Goal: Task Accomplishment & Management: Use online tool/utility

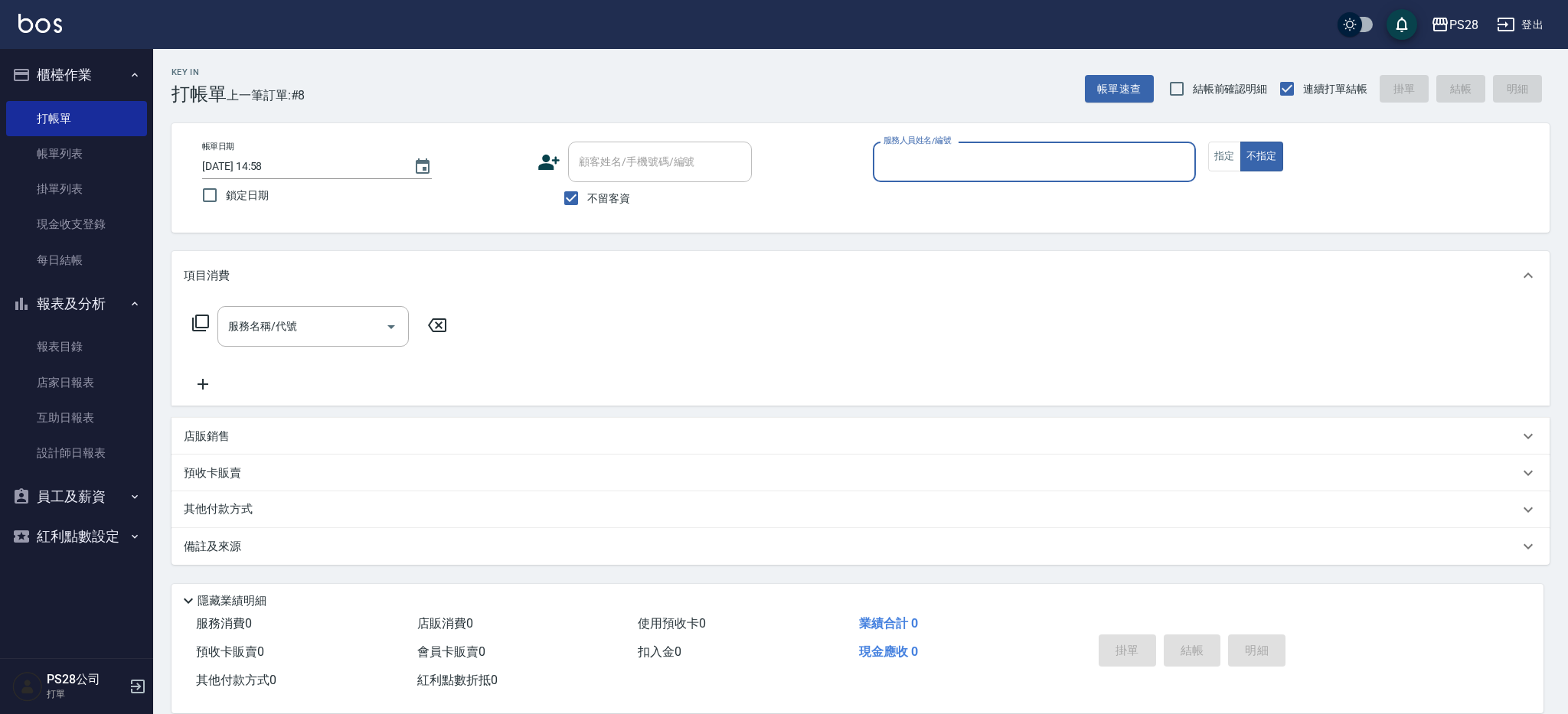
type input "ㄅ"
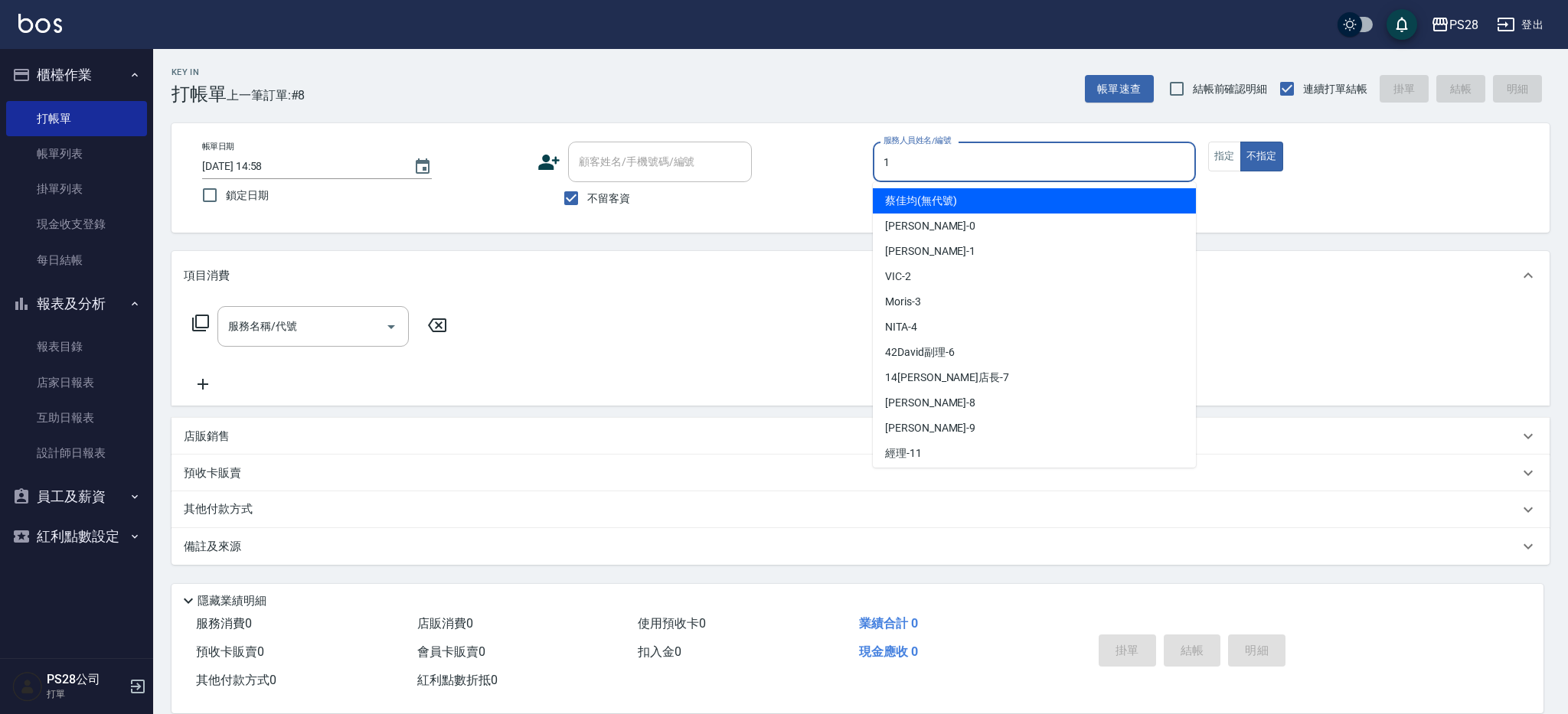
type input "1"
type button "false"
type input "[PERSON_NAME]-1"
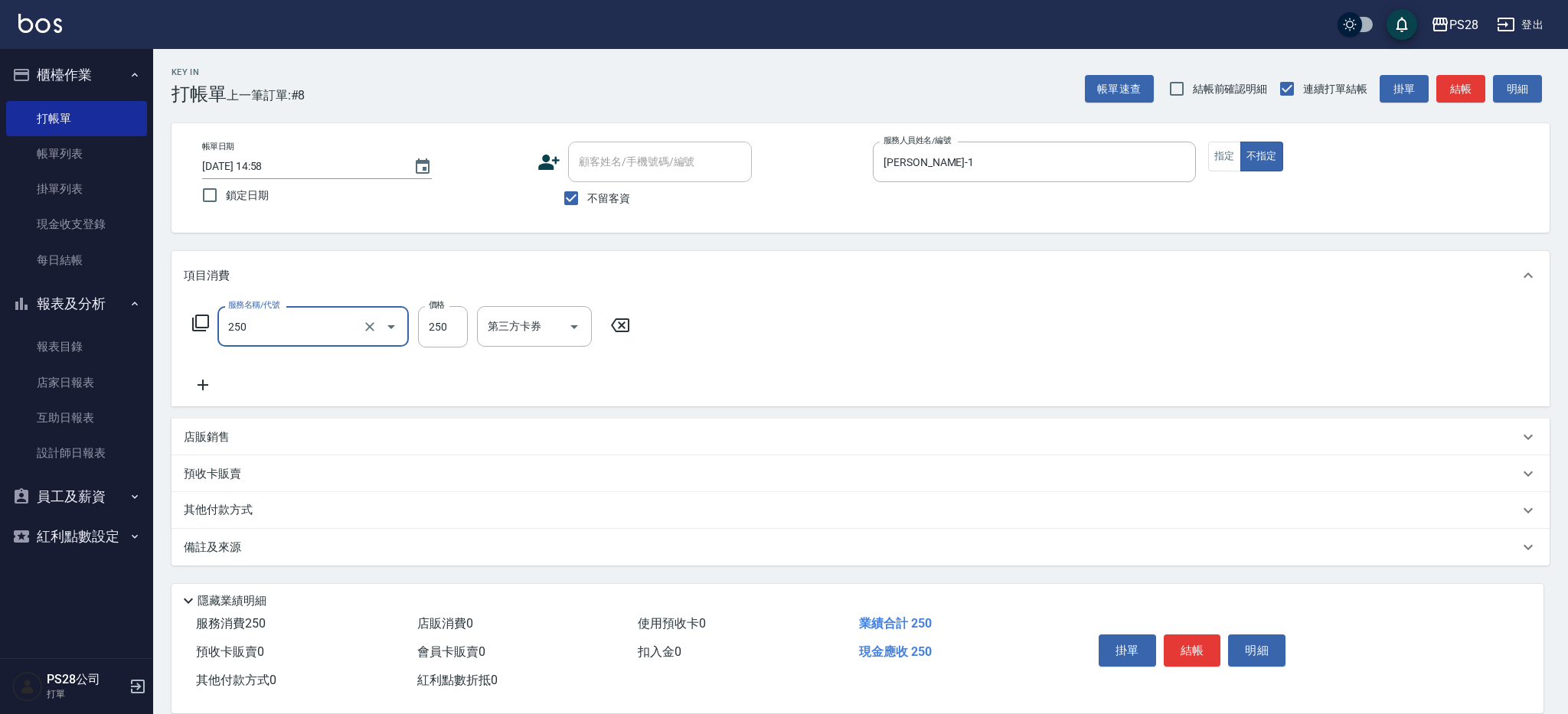
type input "單剪(250)"
type input "149"
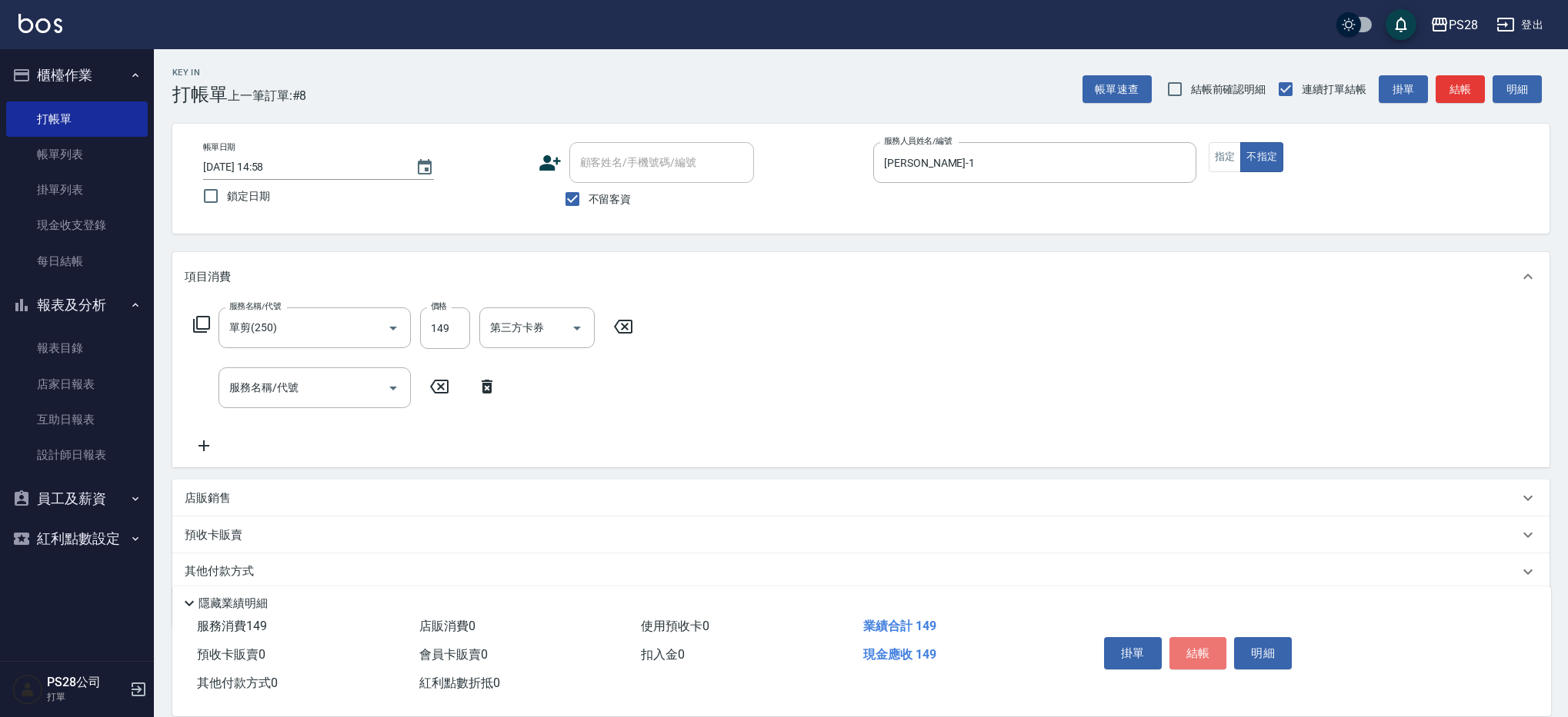
click at [1187, 649] on button "結帳" at bounding box center [1197, 653] width 58 height 33
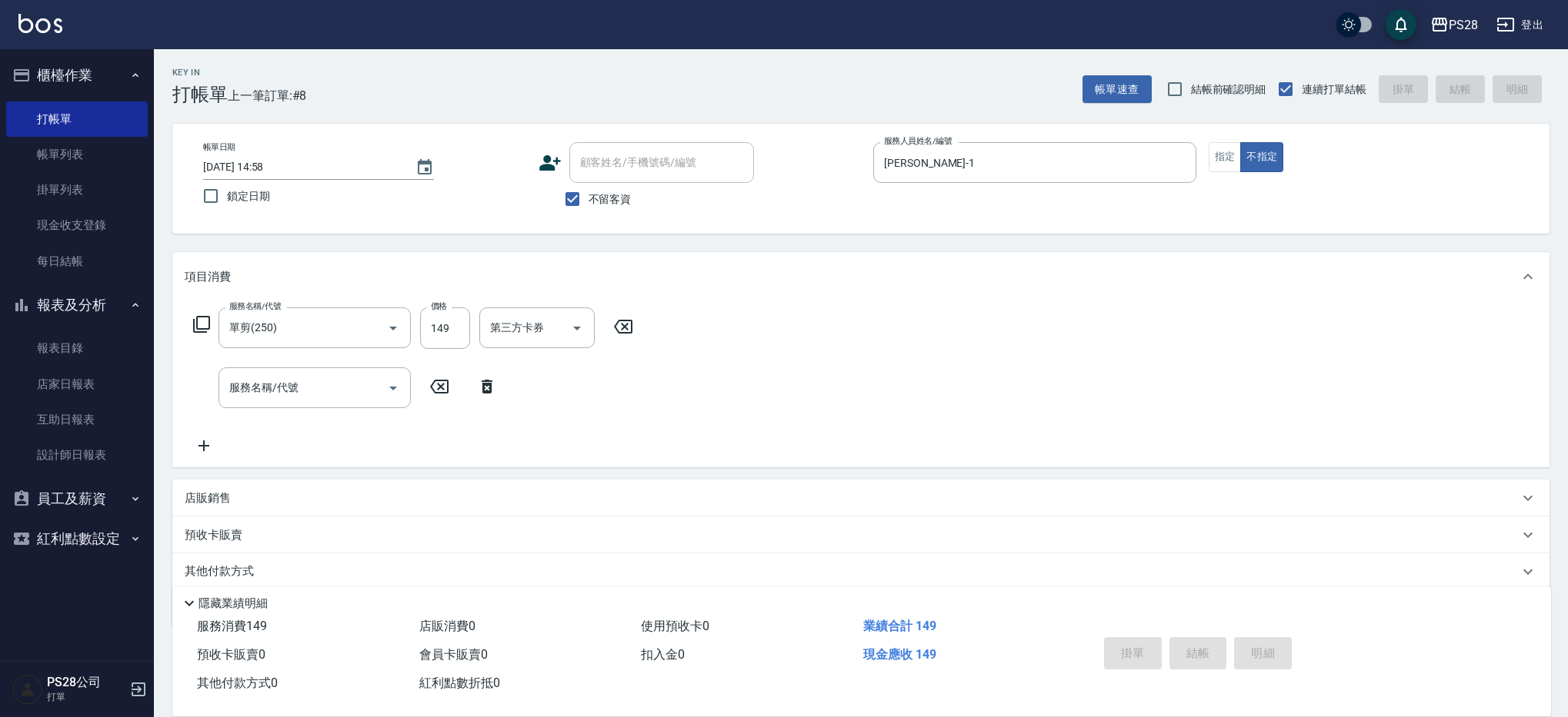
type input "[DATE] 17:07"
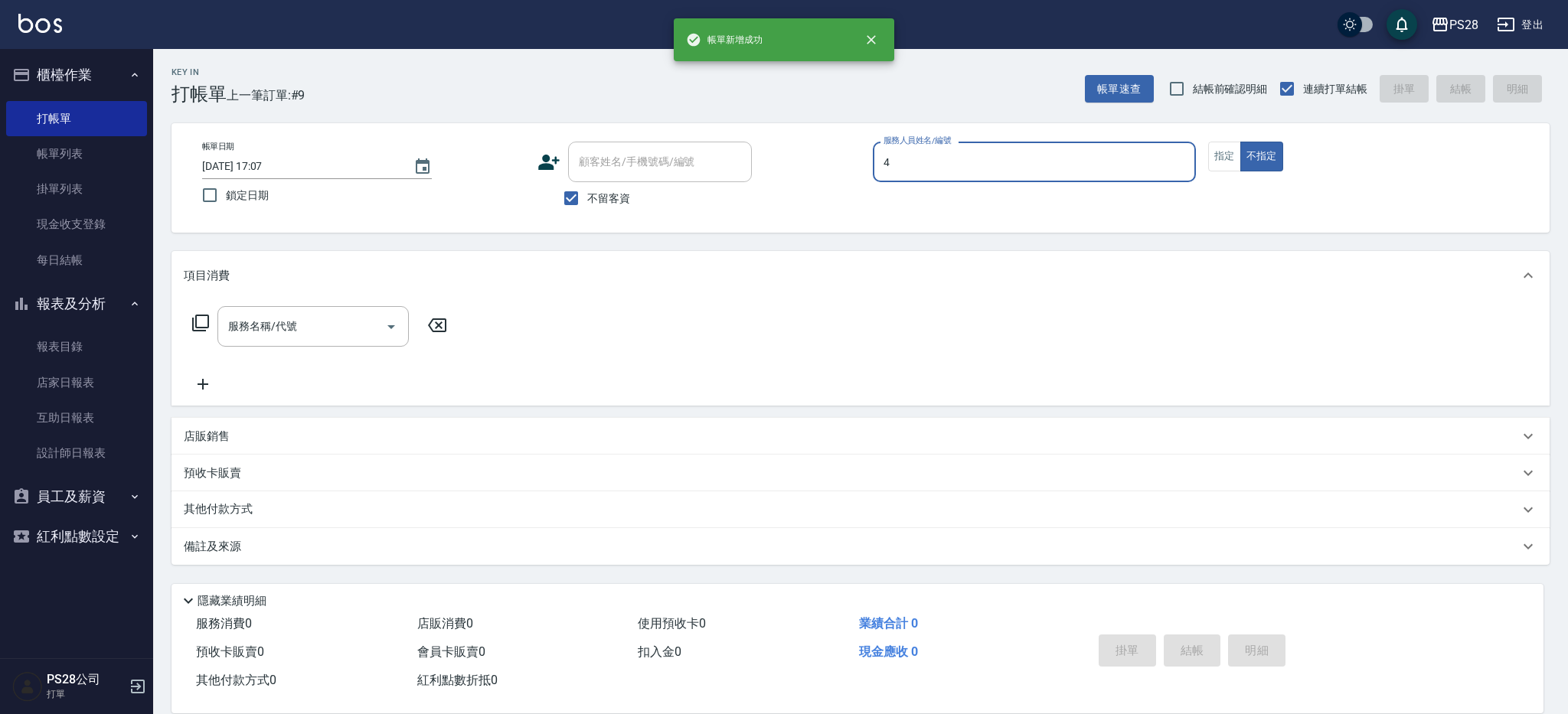
type input "NITA-4"
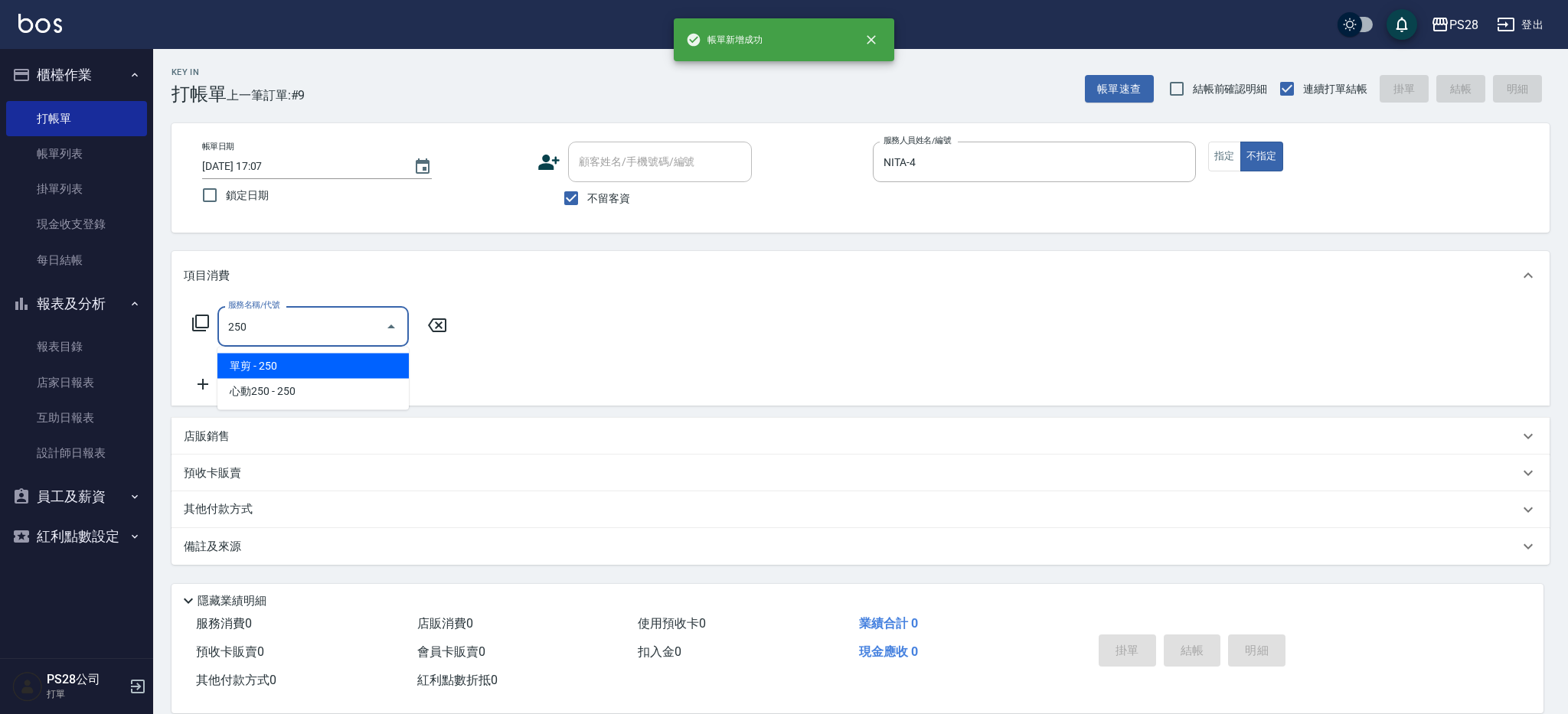
type input "單剪(250)"
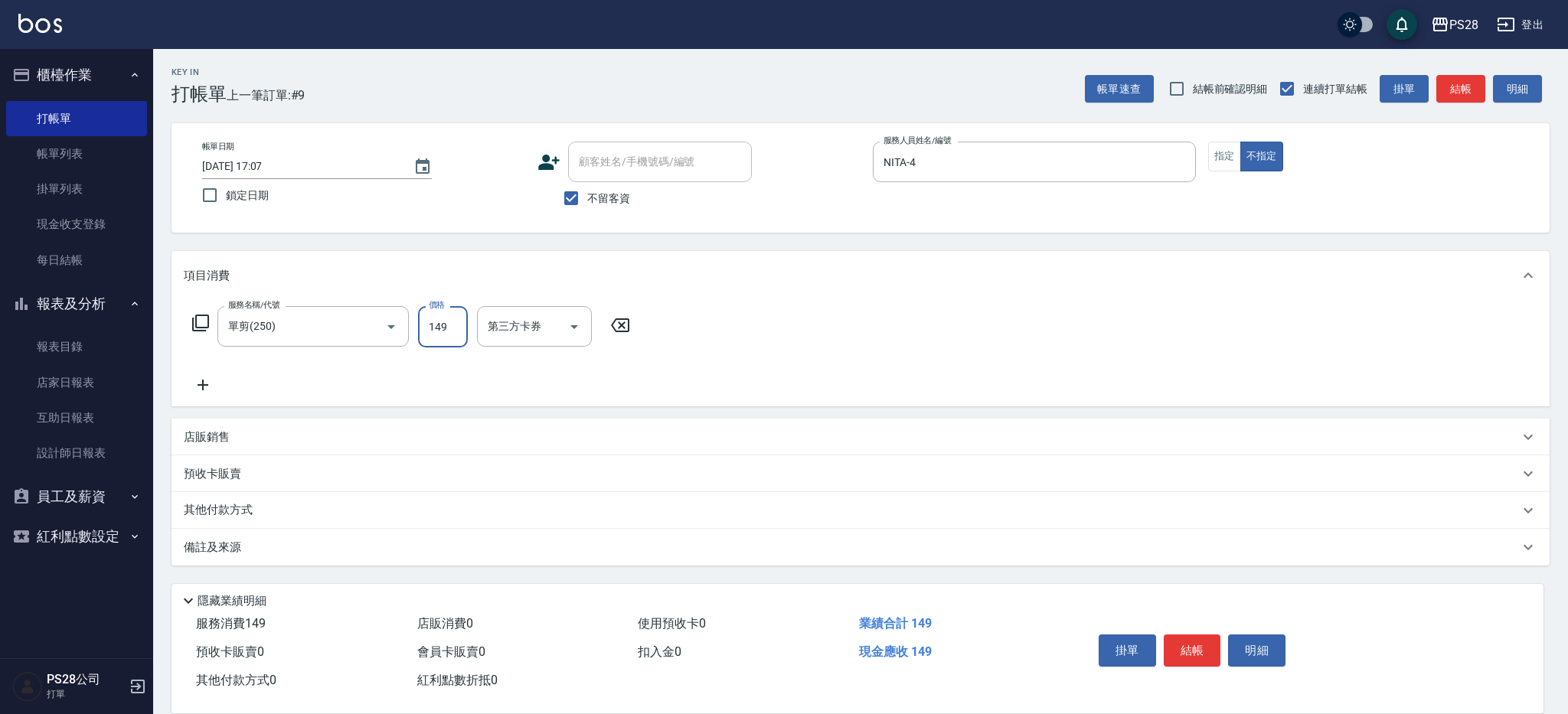
type input "149"
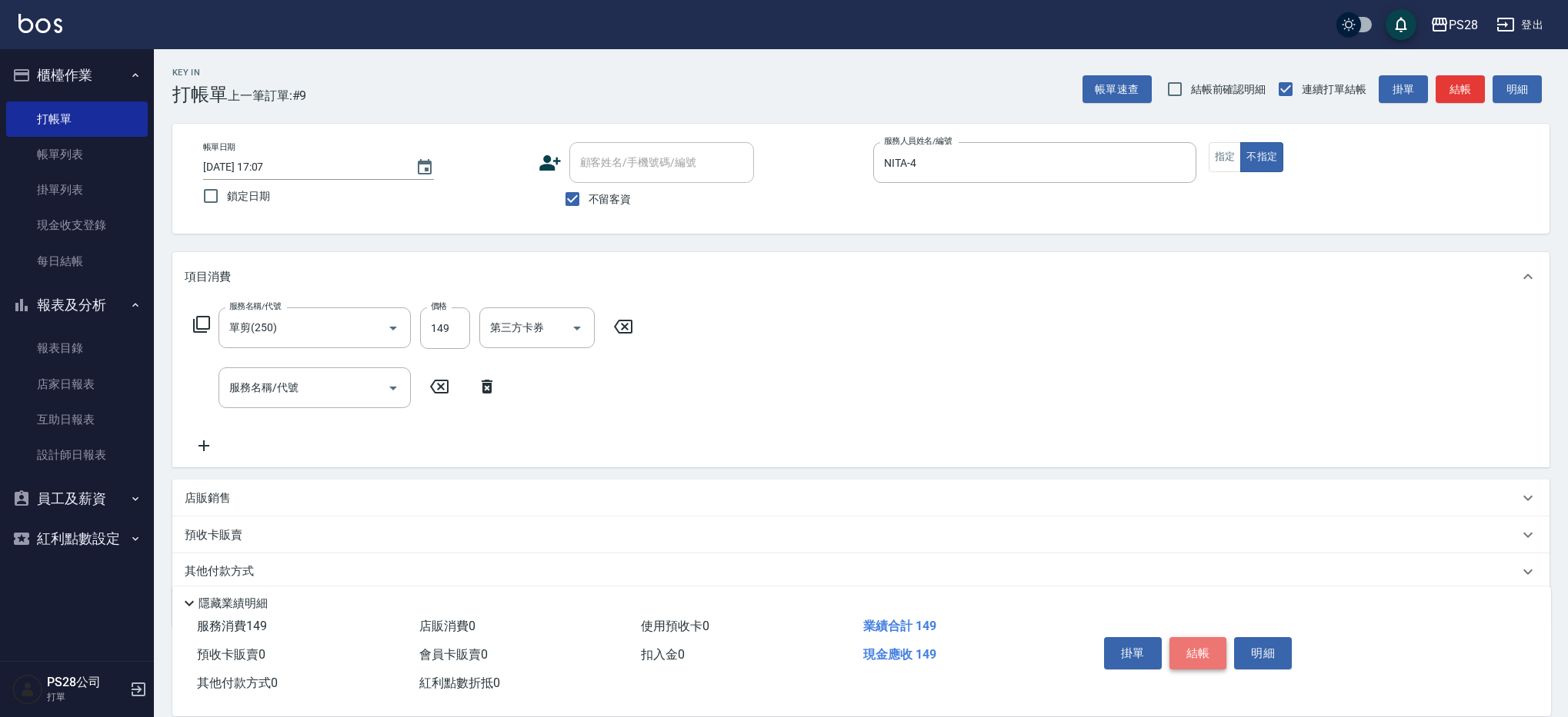
click at [1202, 653] on button "結帳" at bounding box center [1197, 653] width 58 height 33
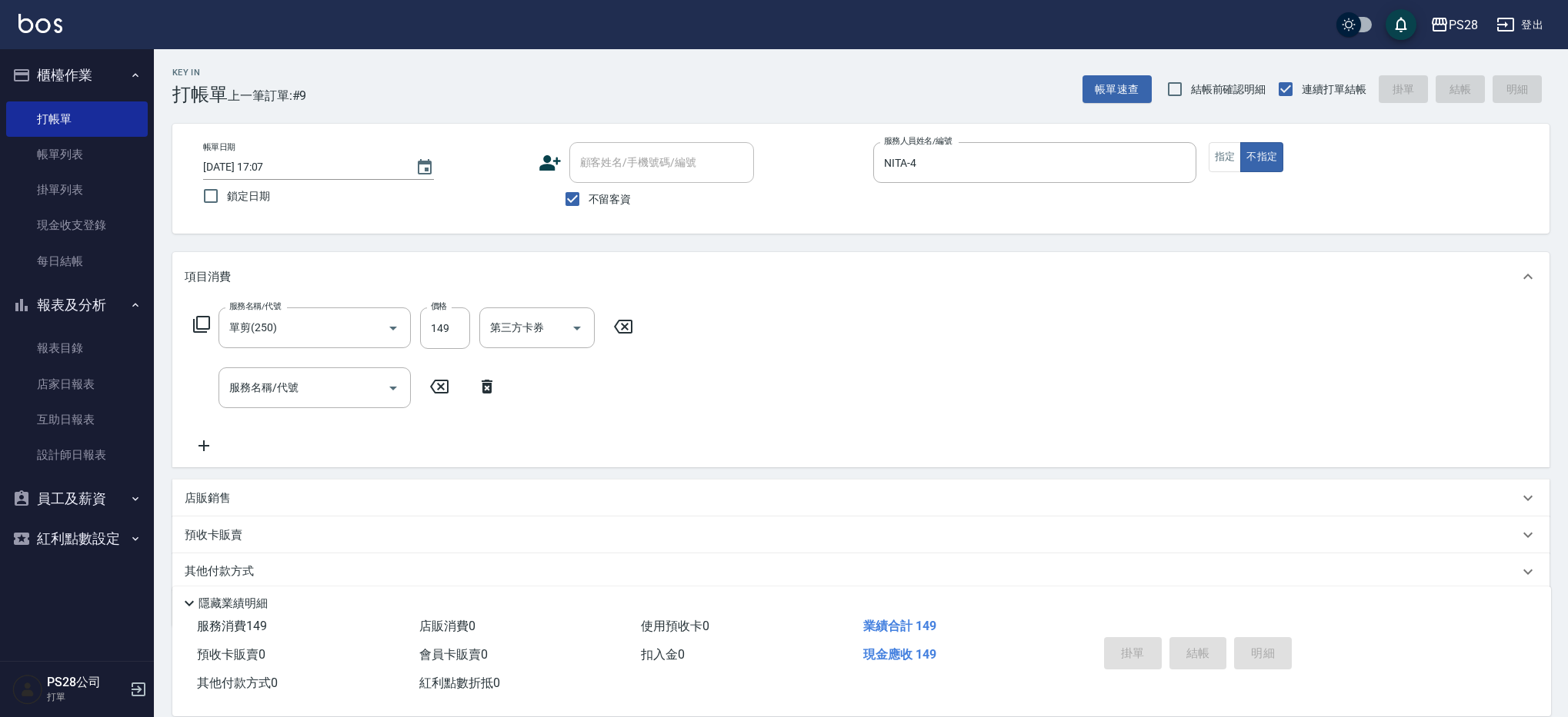
type input "[DATE] 17:08"
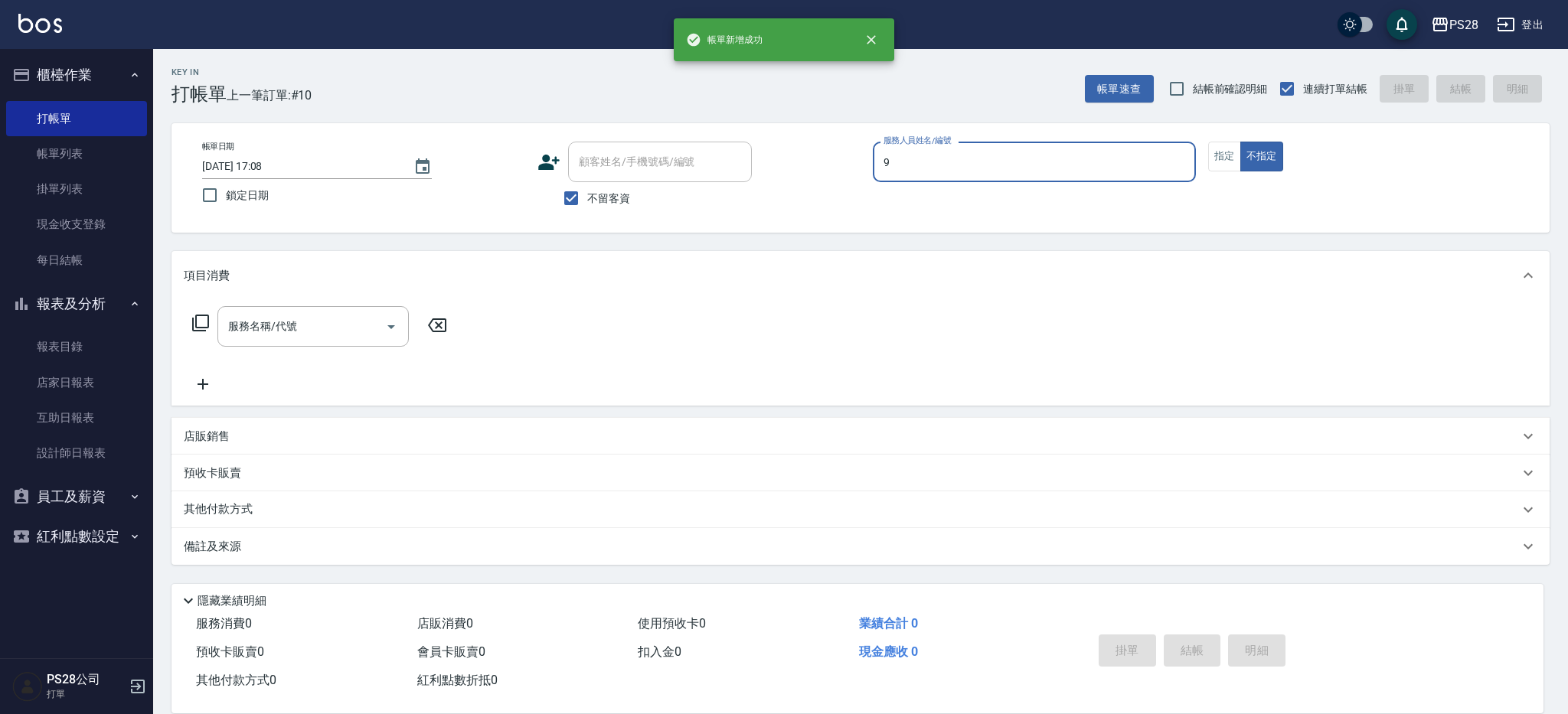
type input "Sandy-9"
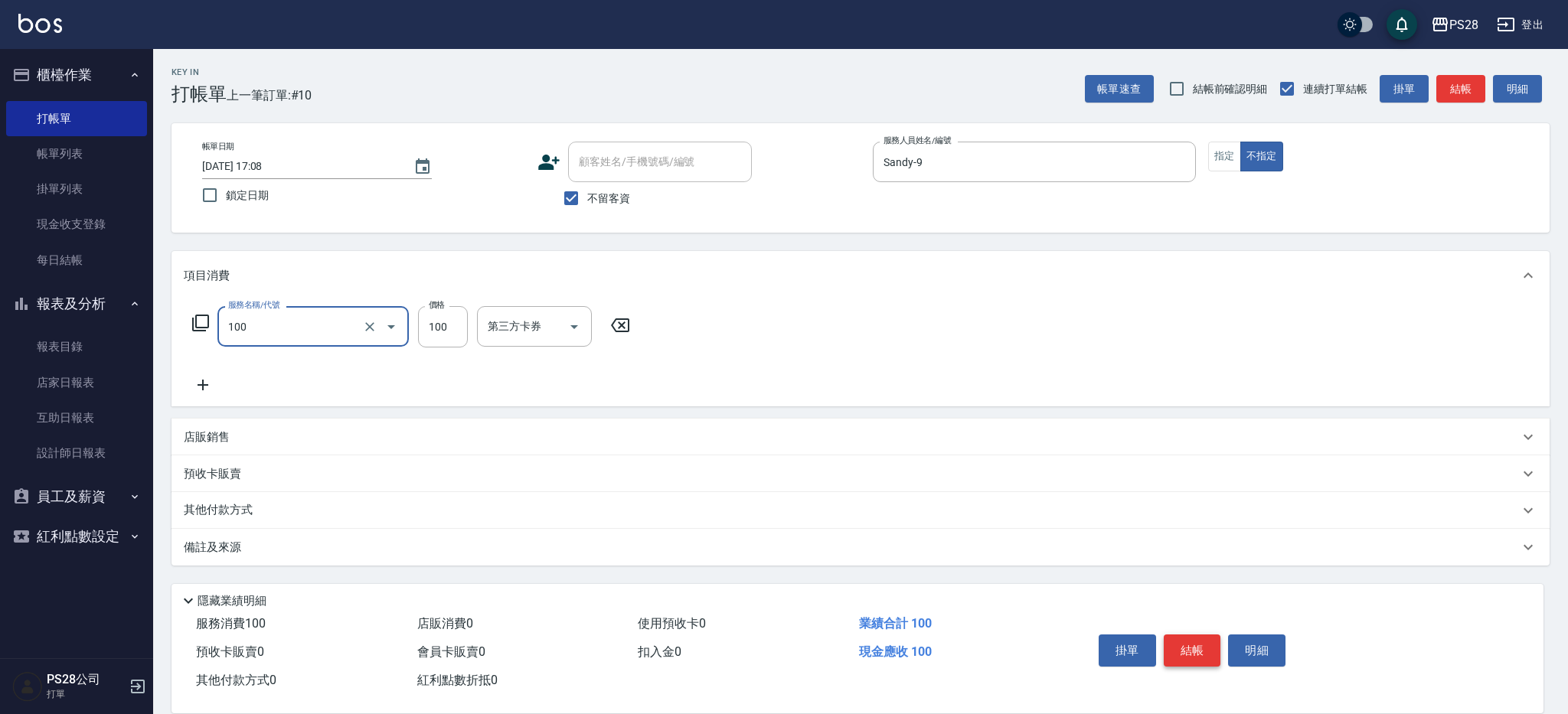
type input "洗髮(100)"
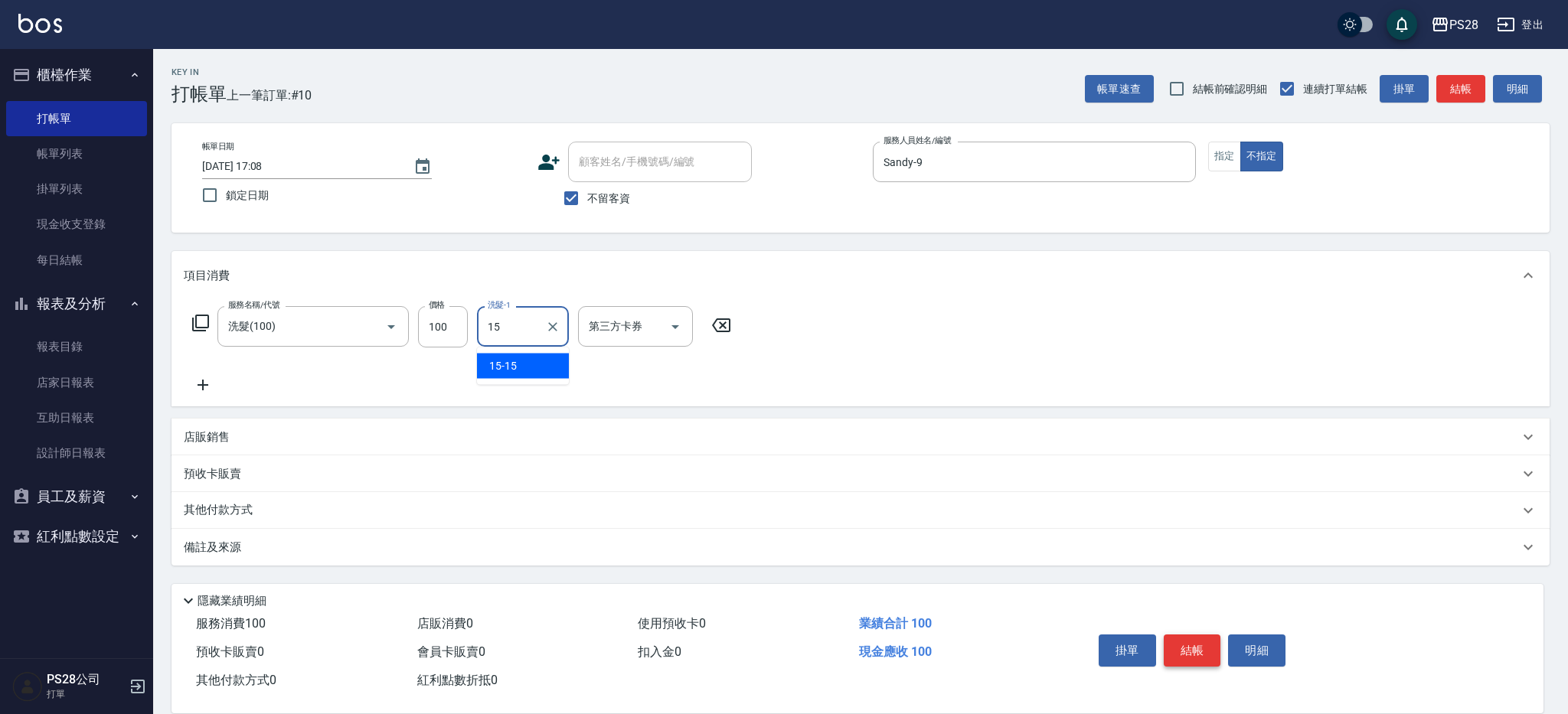
type input "15-15"
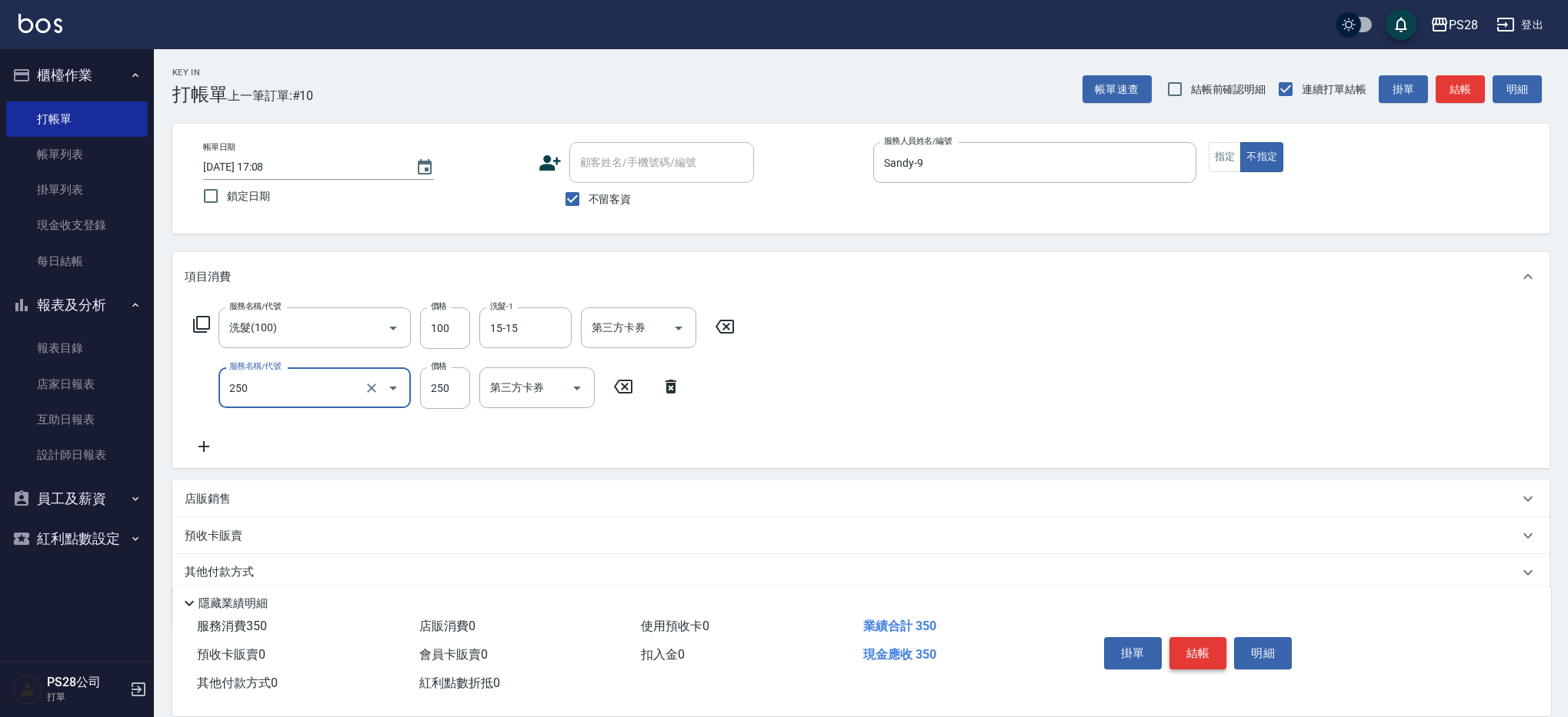
type input "單剪(250)"
type input "149"
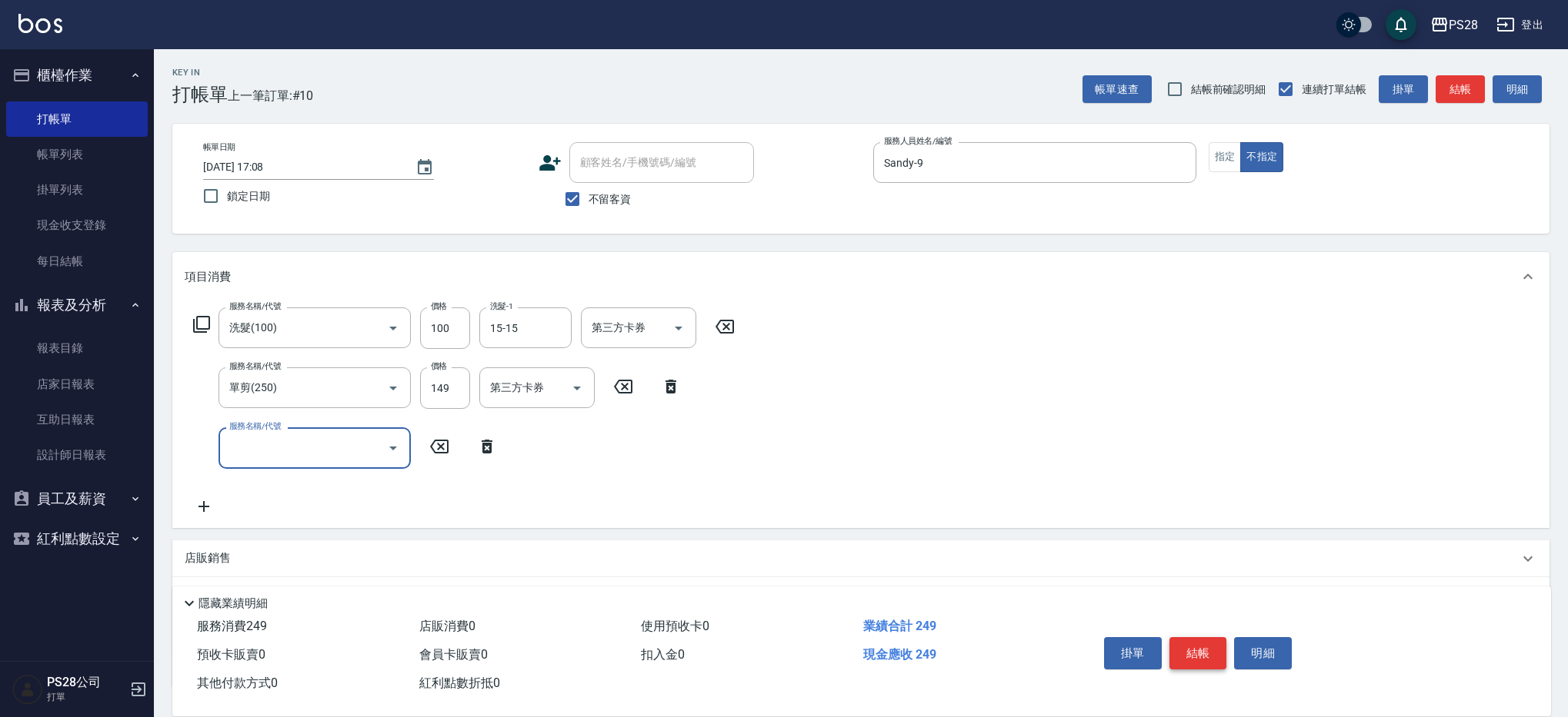
click at [1201, 656] on button "結帳" at bounding box center [1197, 653] width 58 height 33
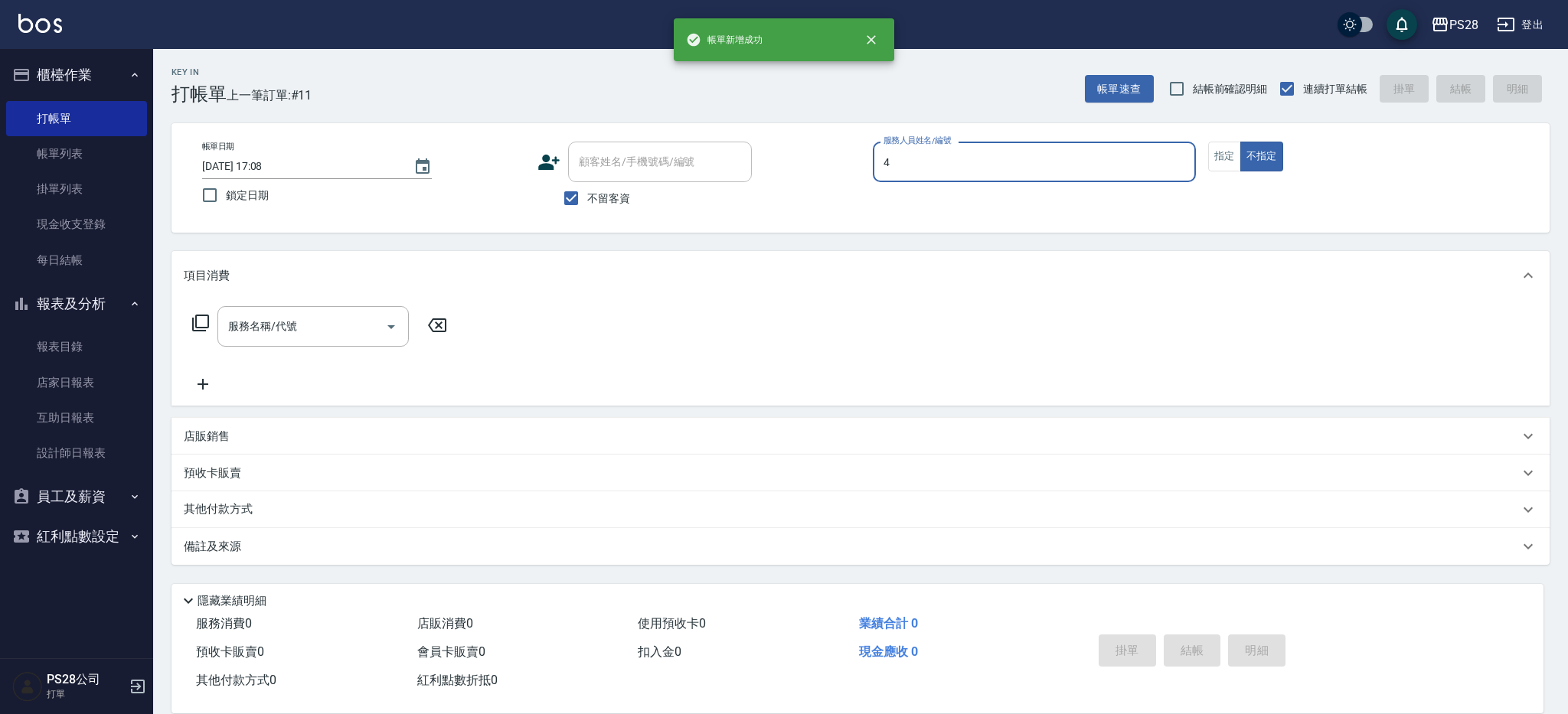
type input "NITA-4"
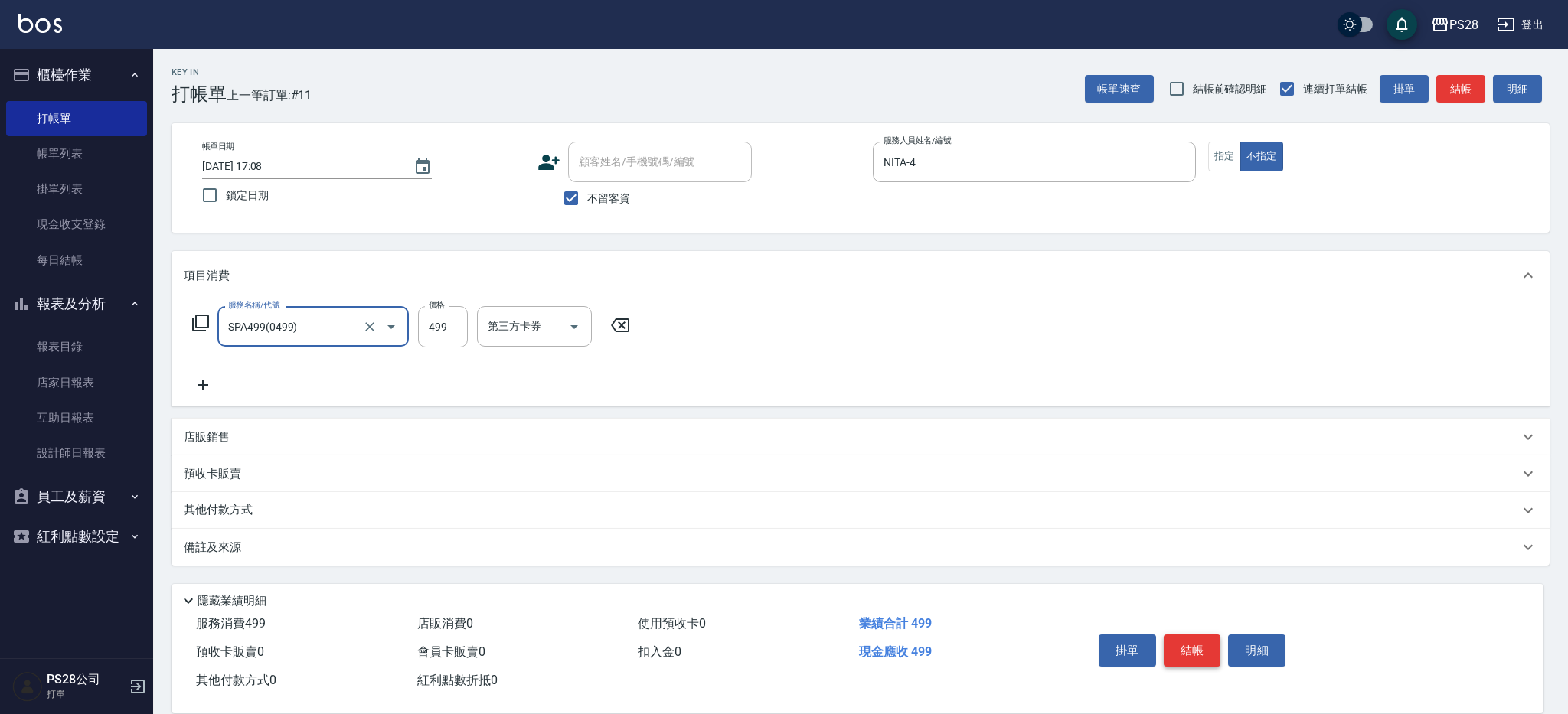
type input "SPA499(0499)"
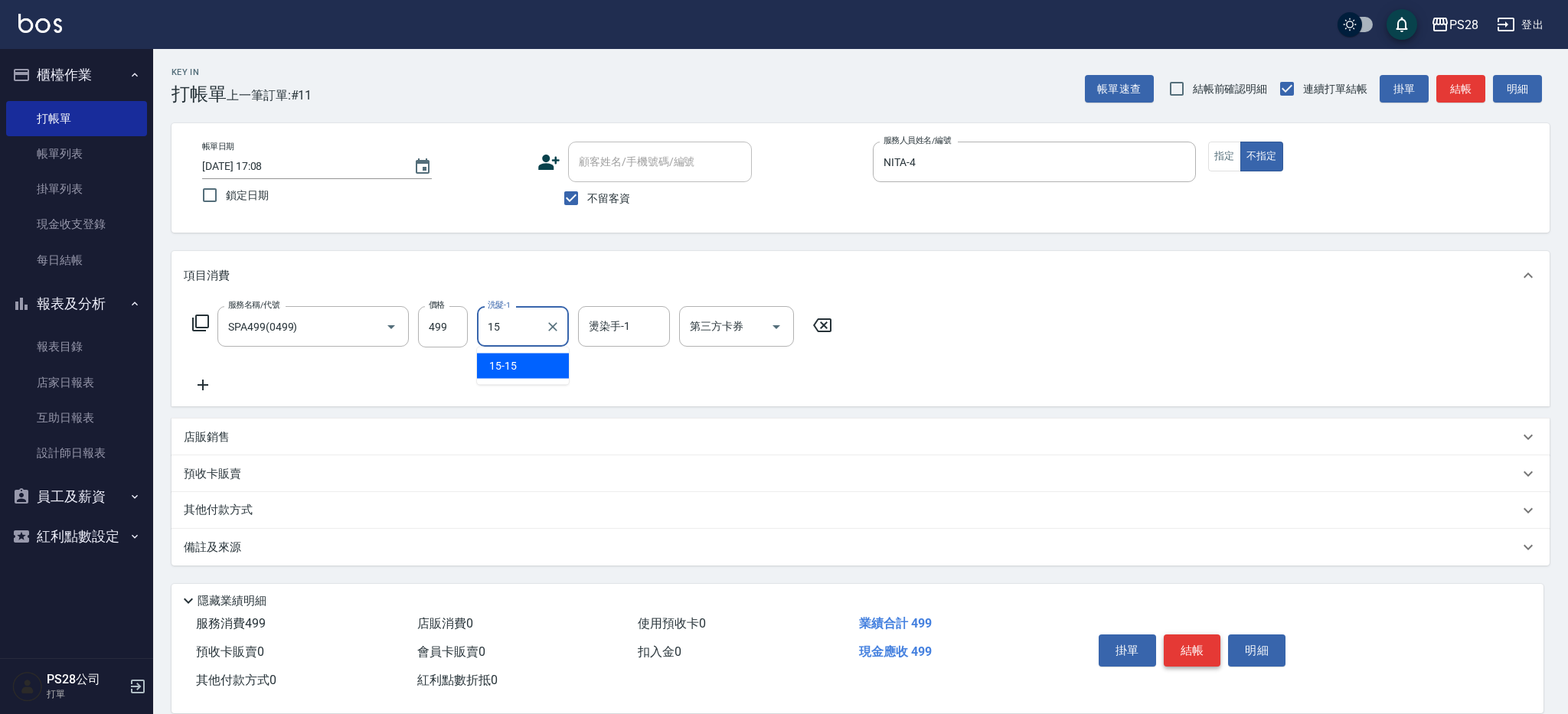
type input "15-15"
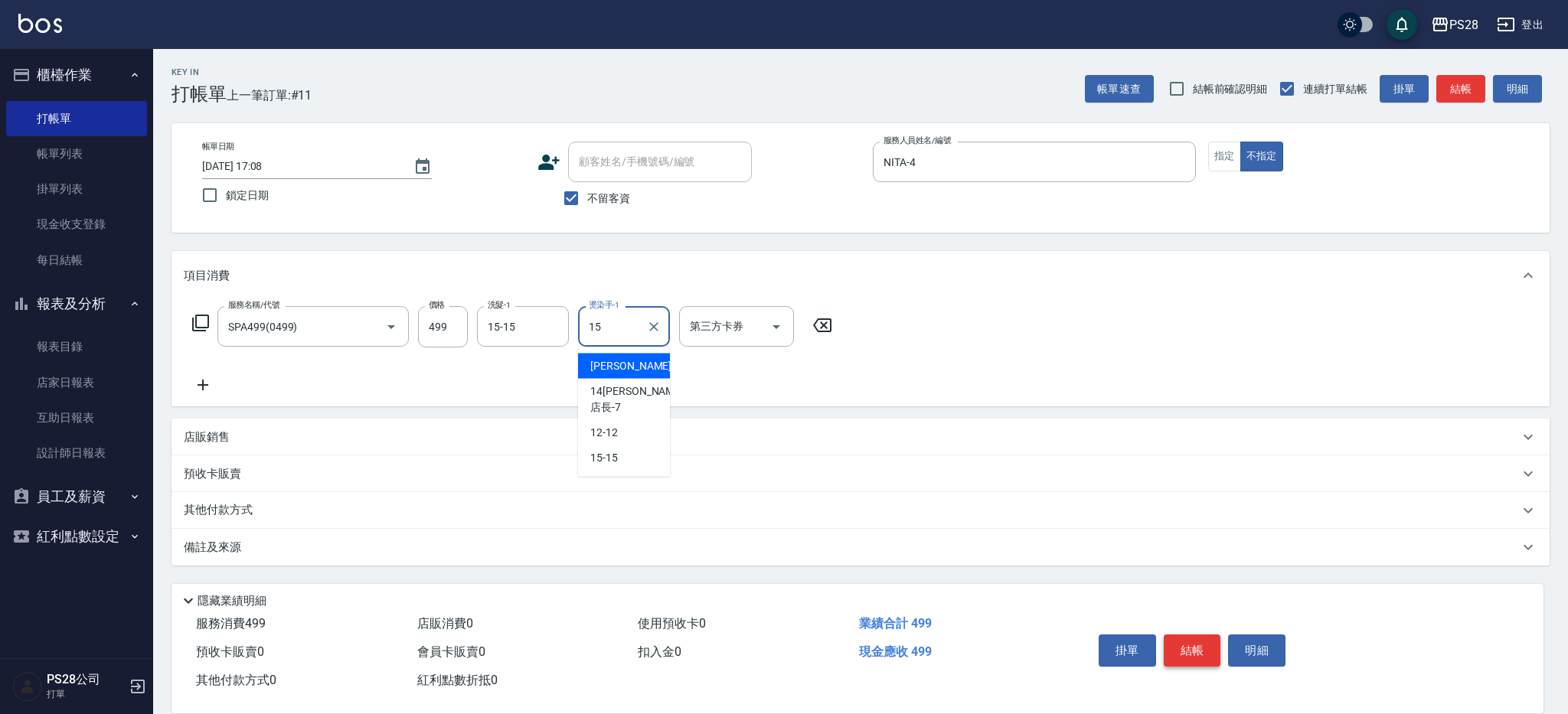
type input "15-15"
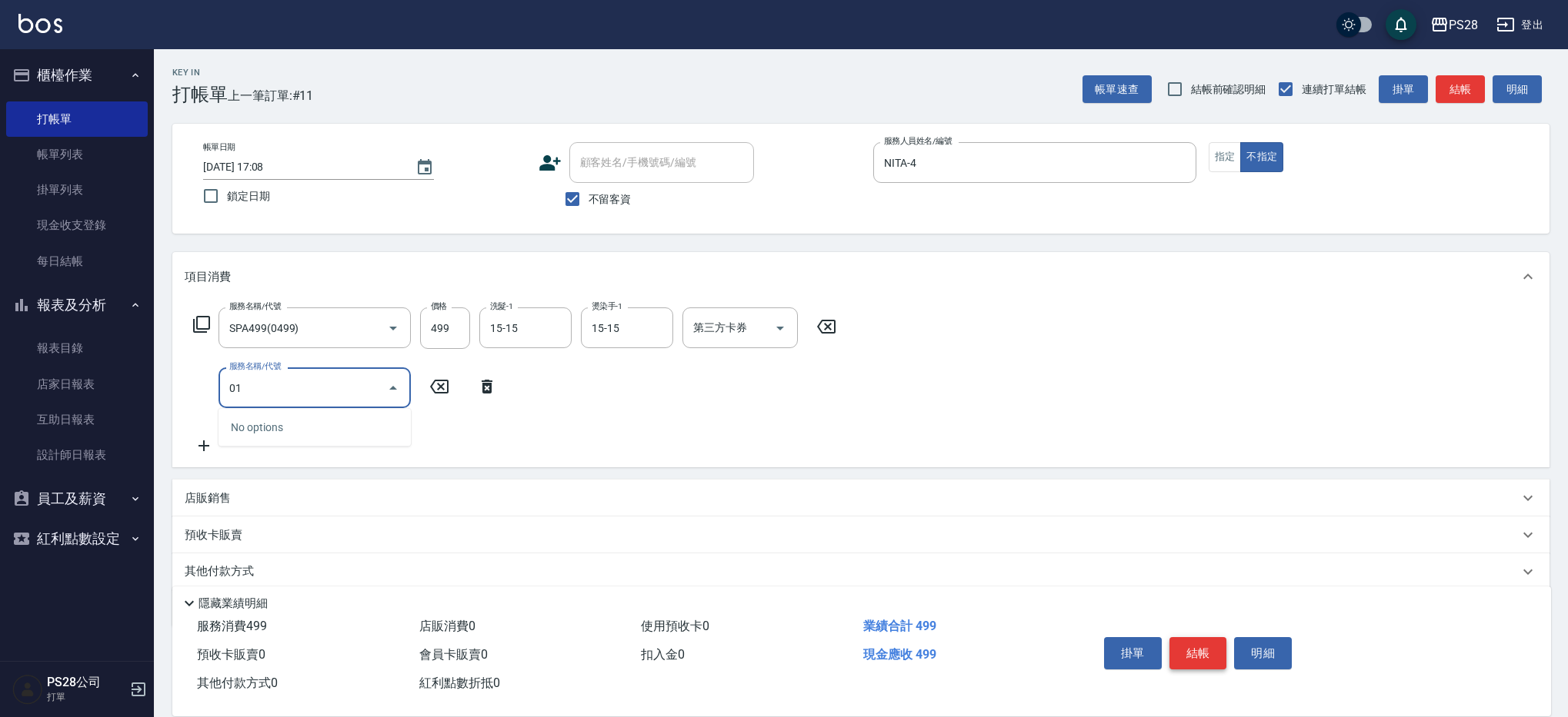
type input "0"
type input "剪瀏海(0050)"
type input "50"
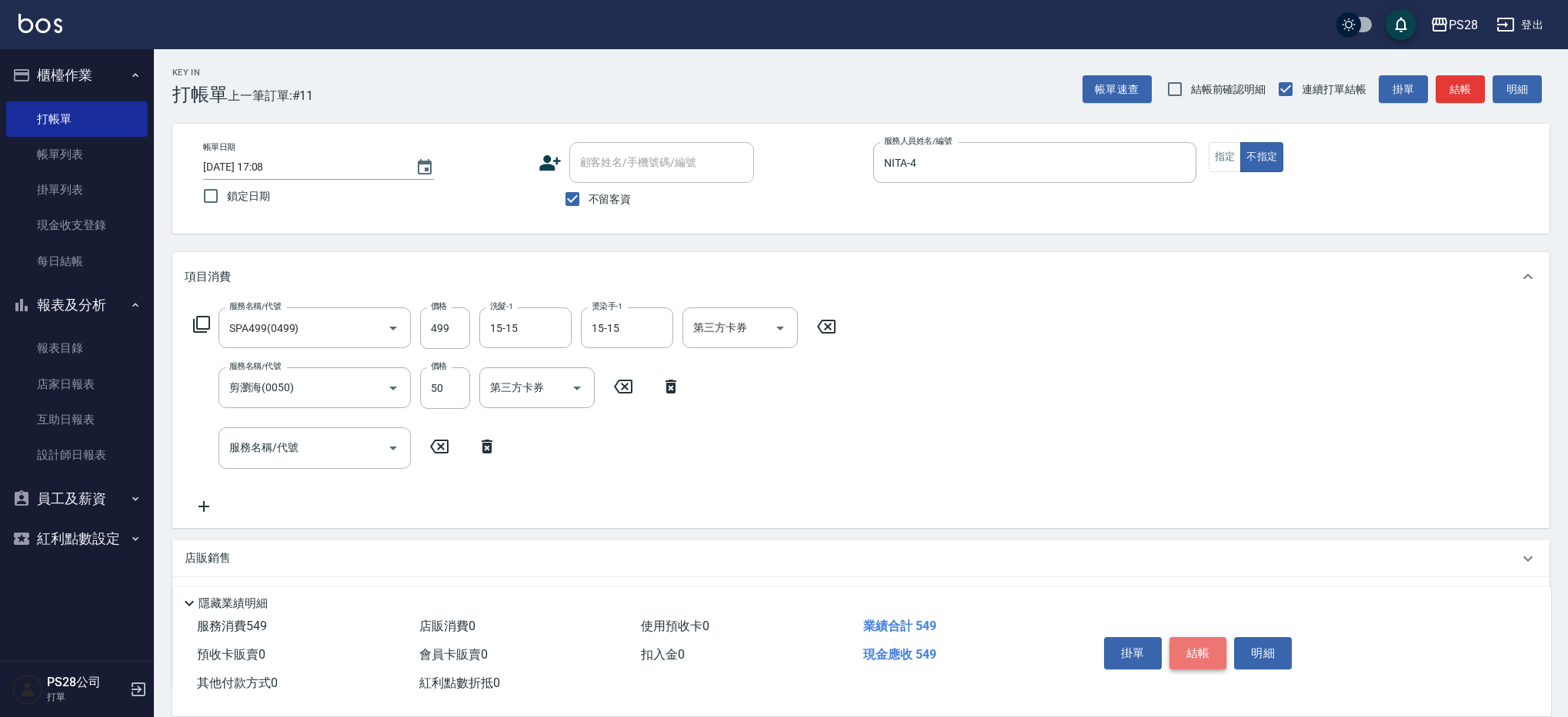
click at [1193, 649] on button "結帳" at bounding box center [1197, 653] width 58 height 33
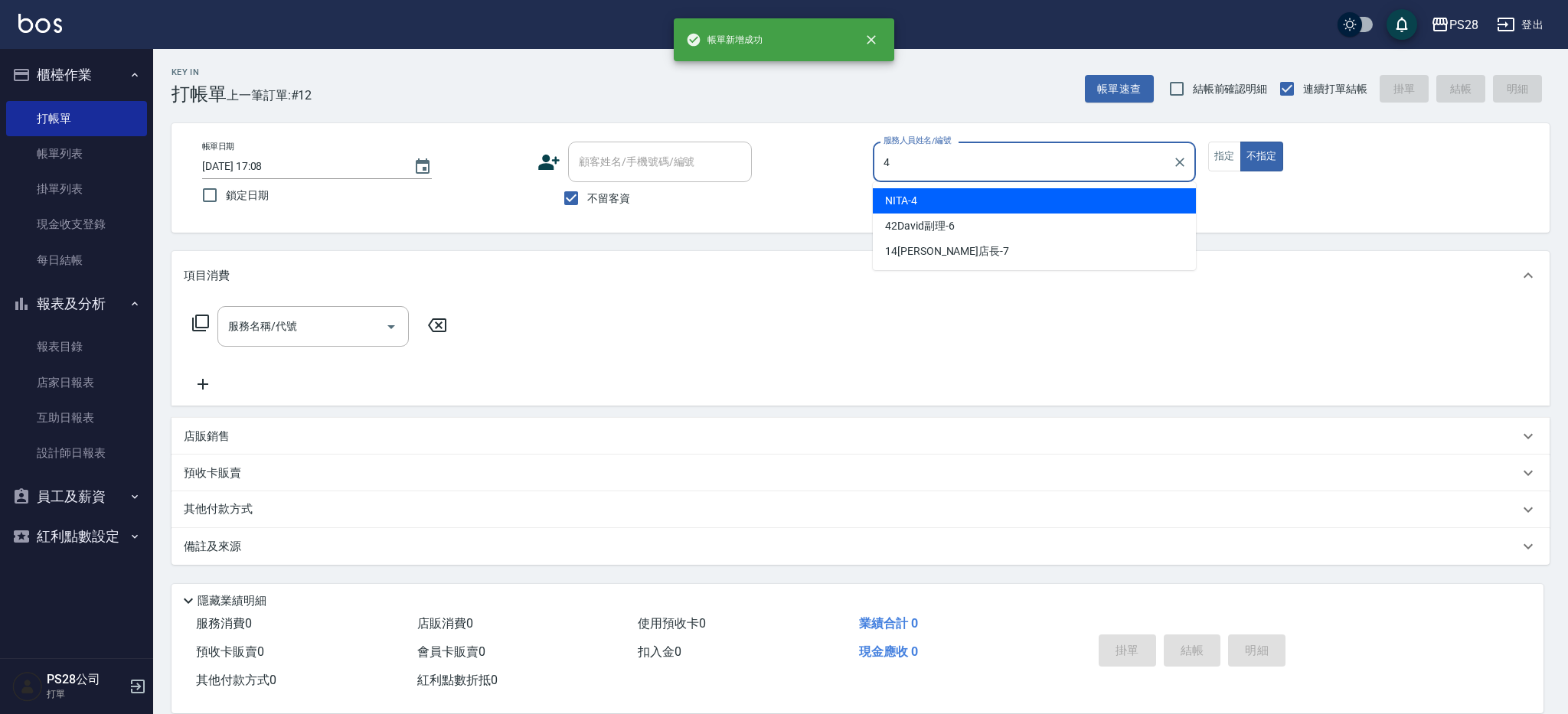
type input "NITA-4"
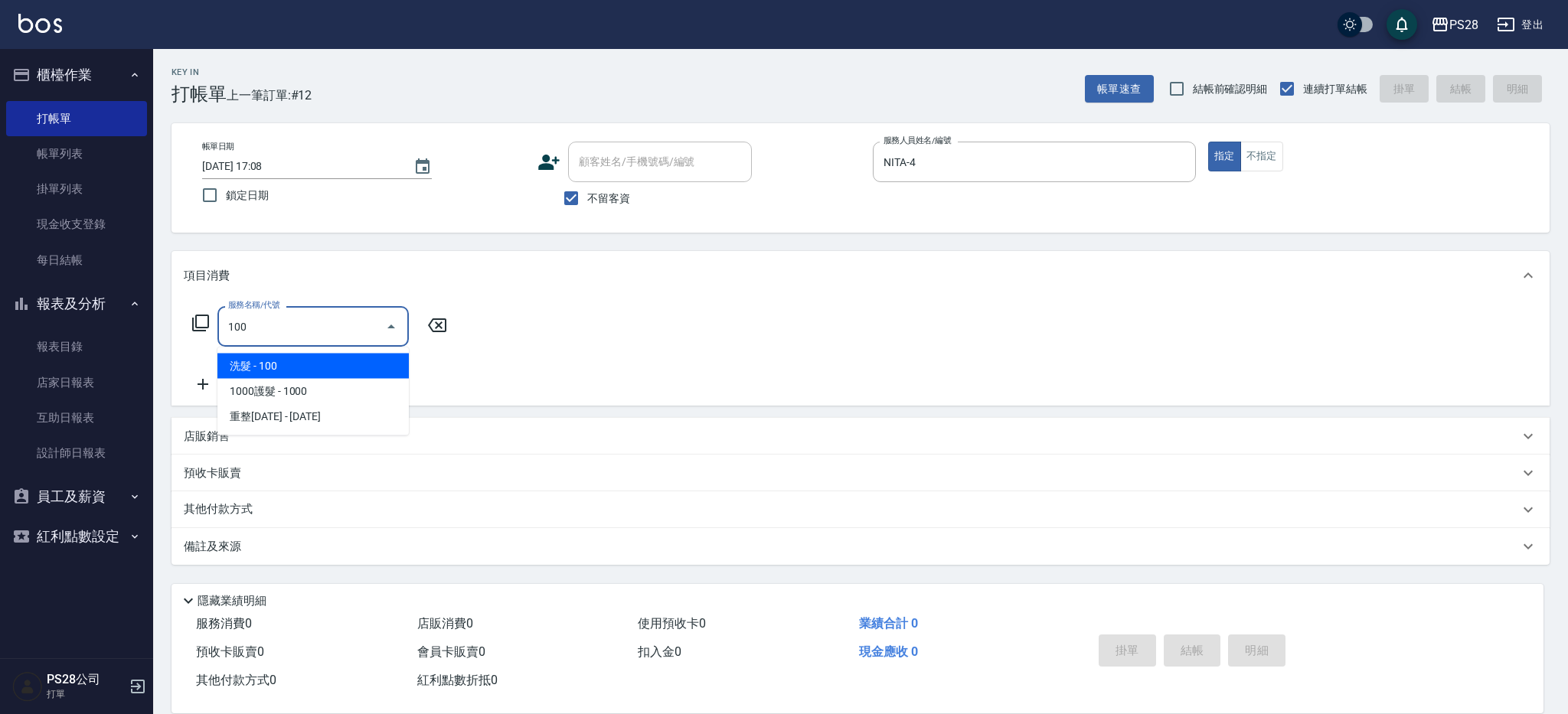
type input "洗髮(100)"
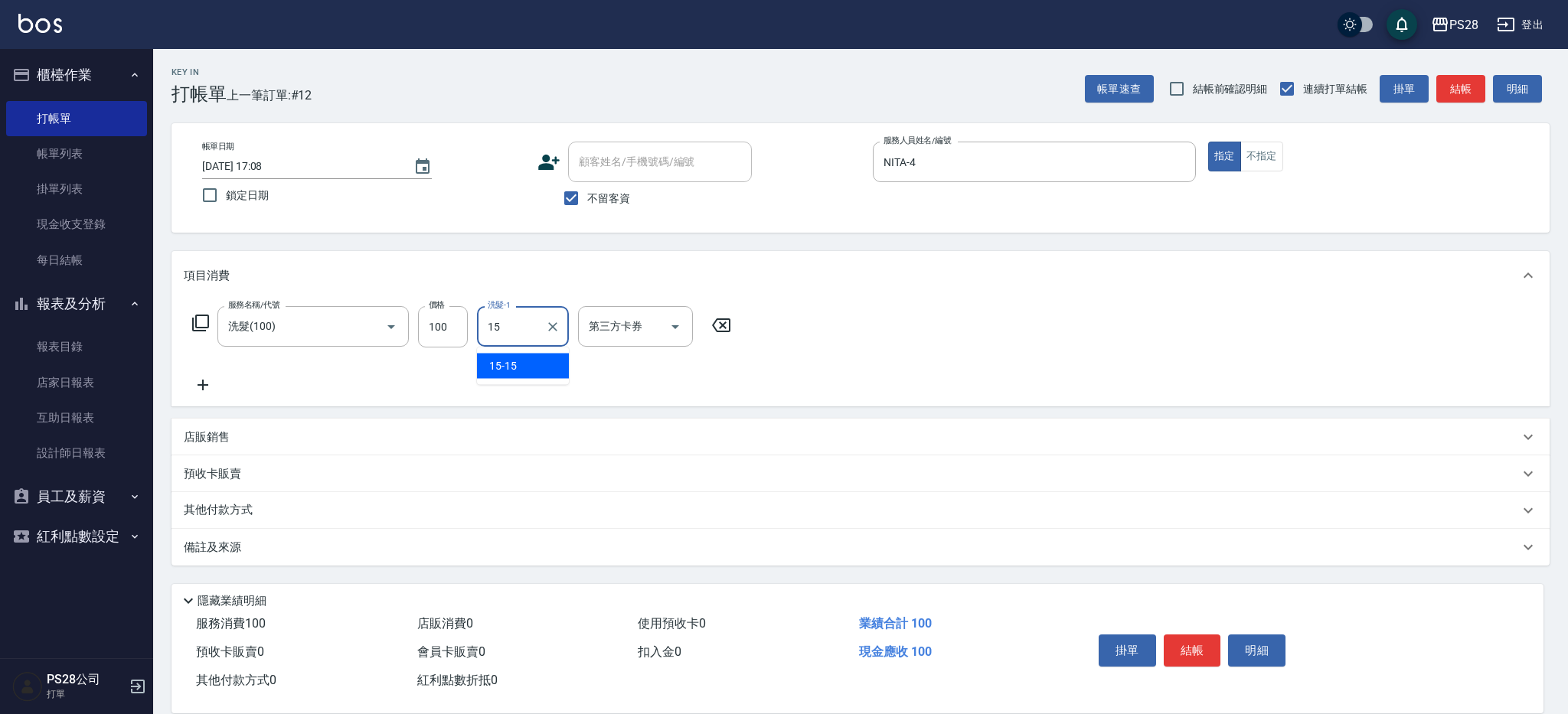
type input "15-15"
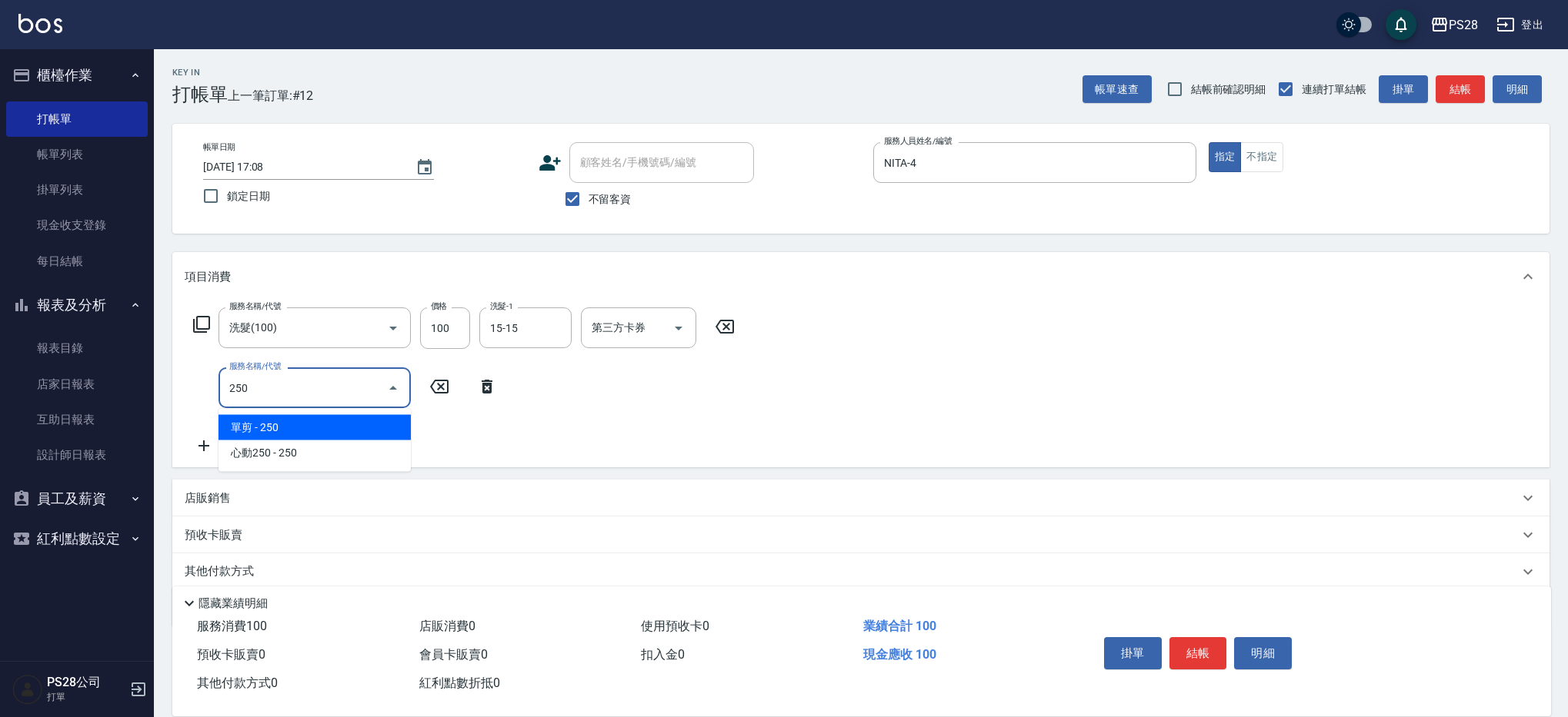
type input "單剪(250)"
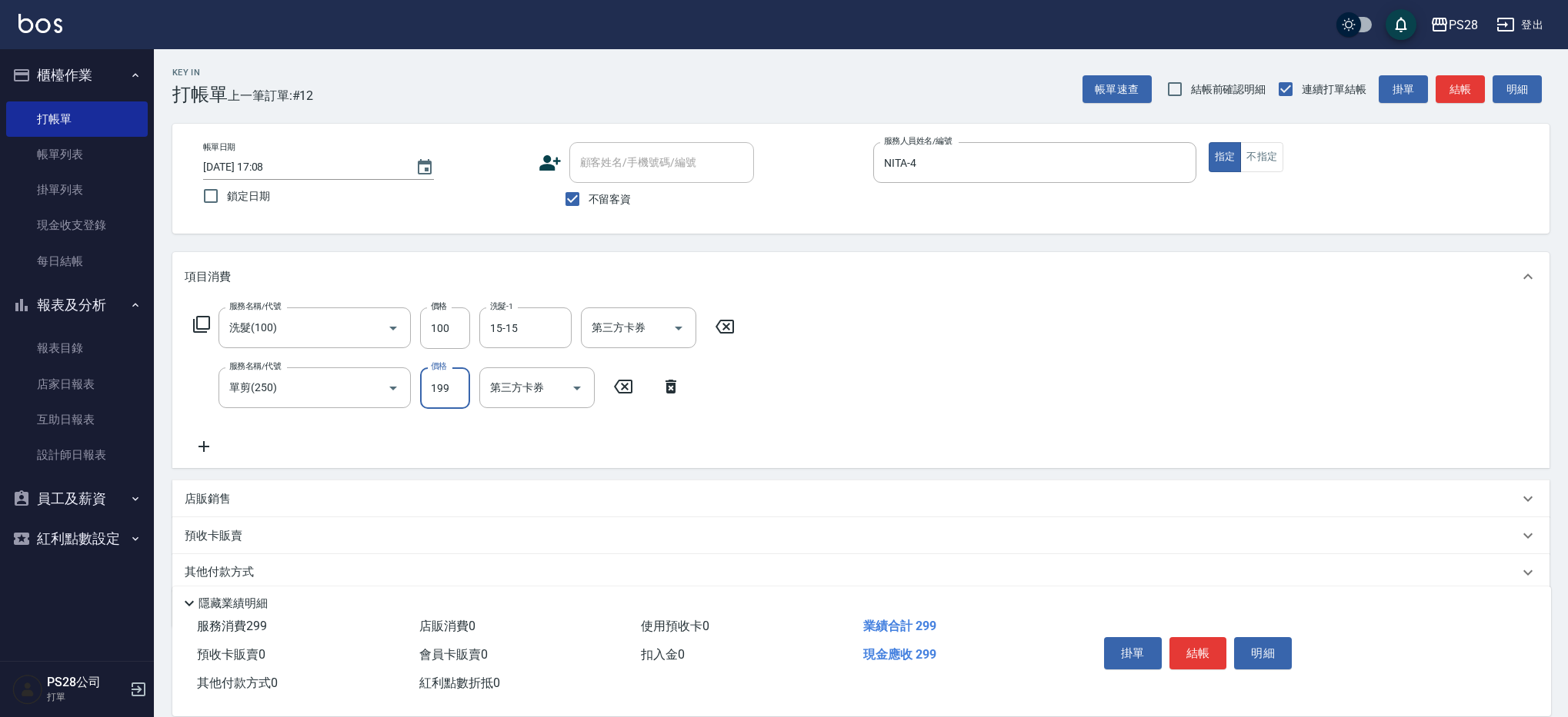
type input "199"
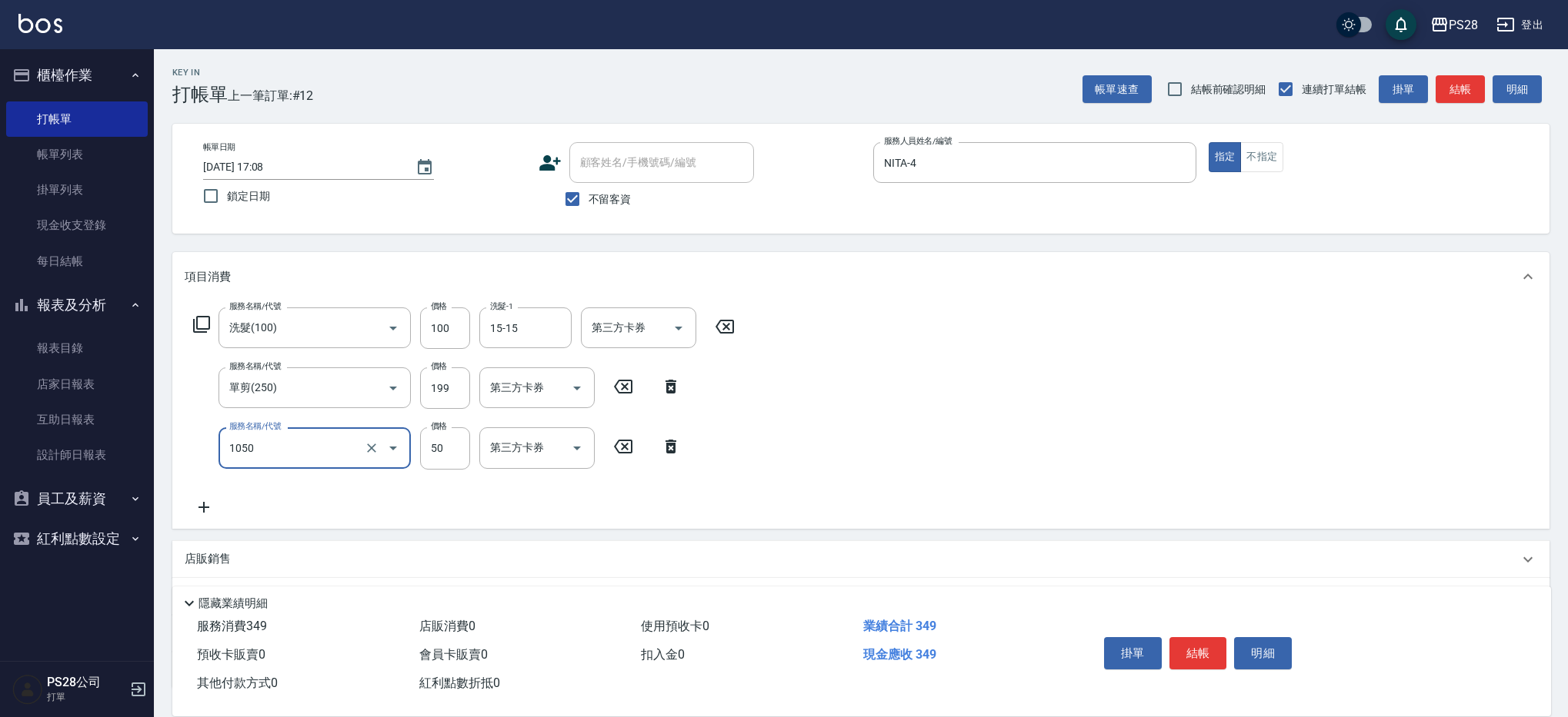
type input "精油(1050)"
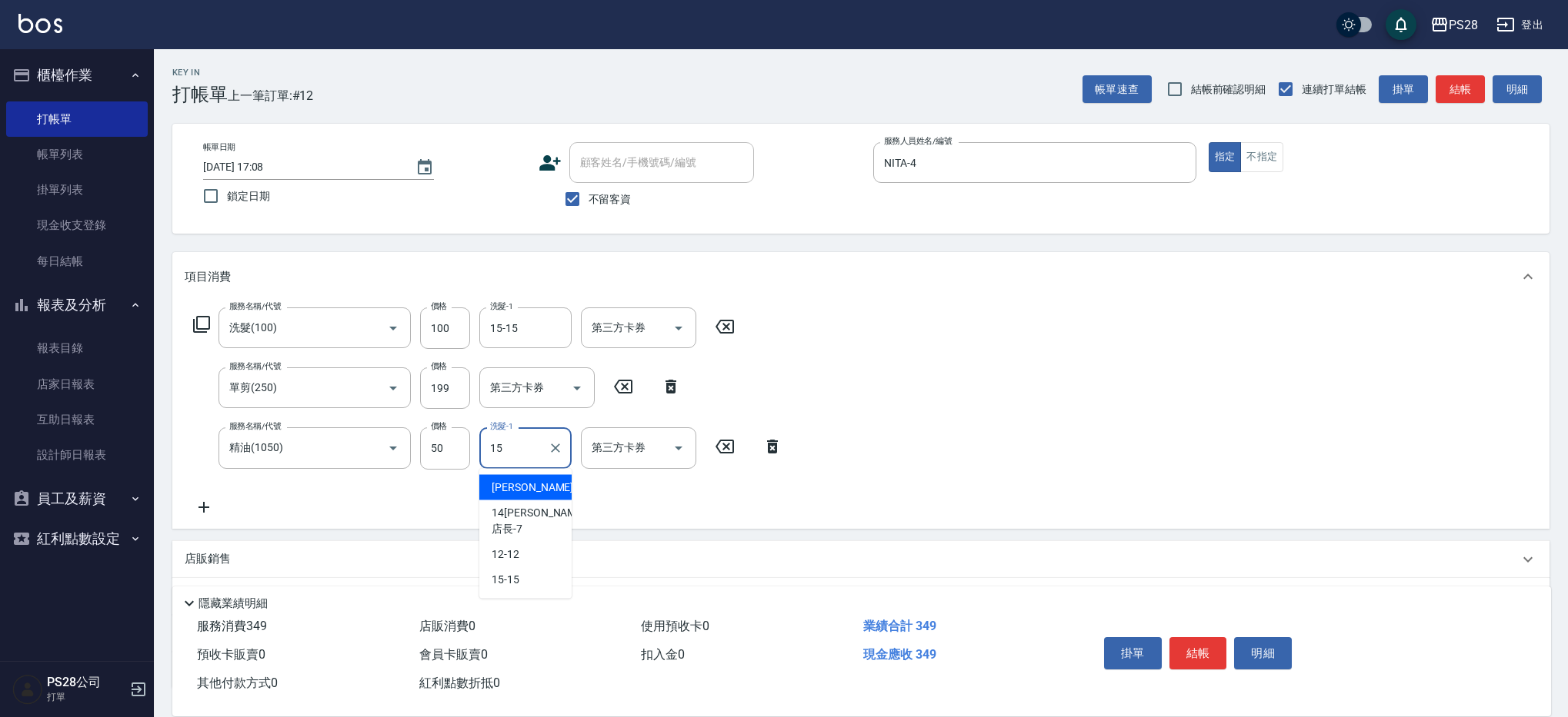
type input "15-15"
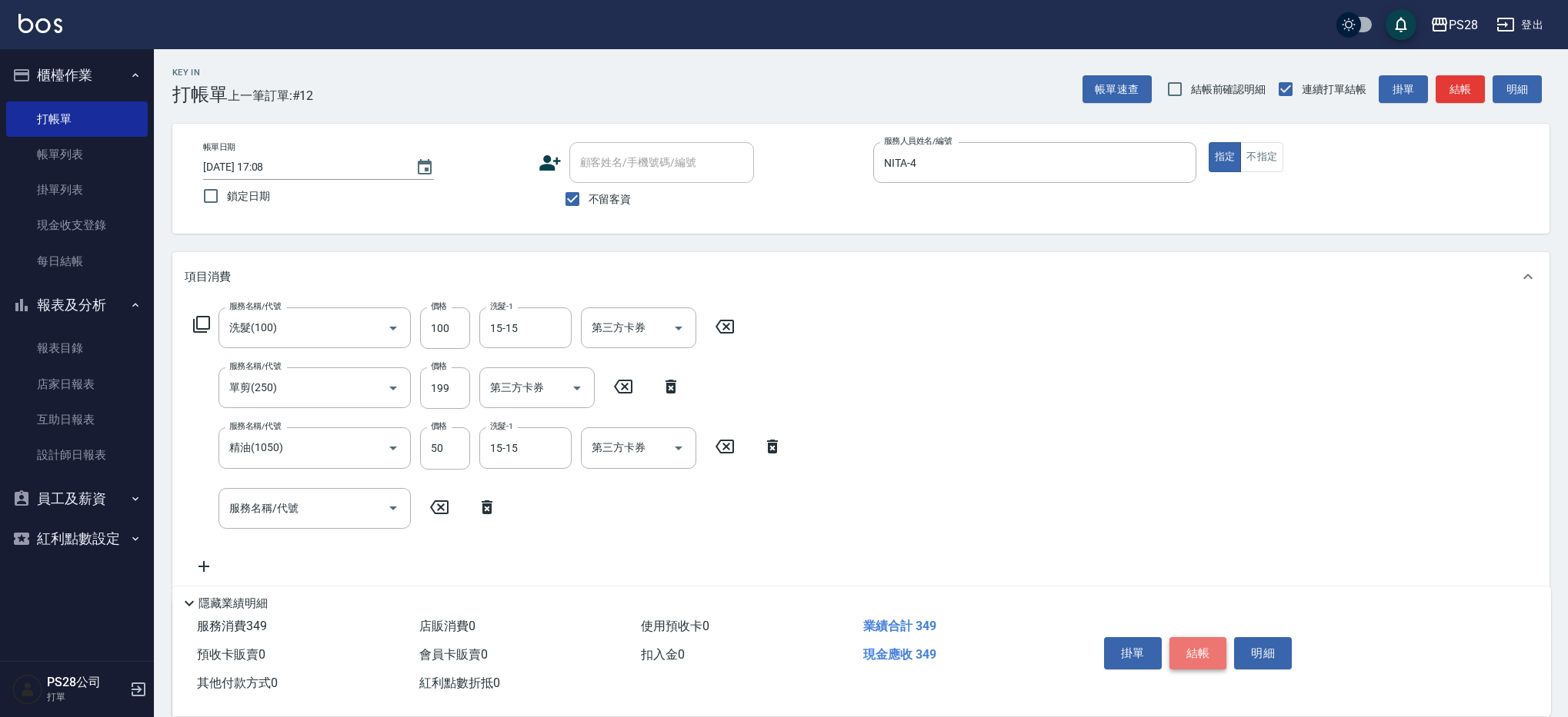
click at [1202, 649] on button "結帳" at bounding box center [1197, 653] width 58 height 33
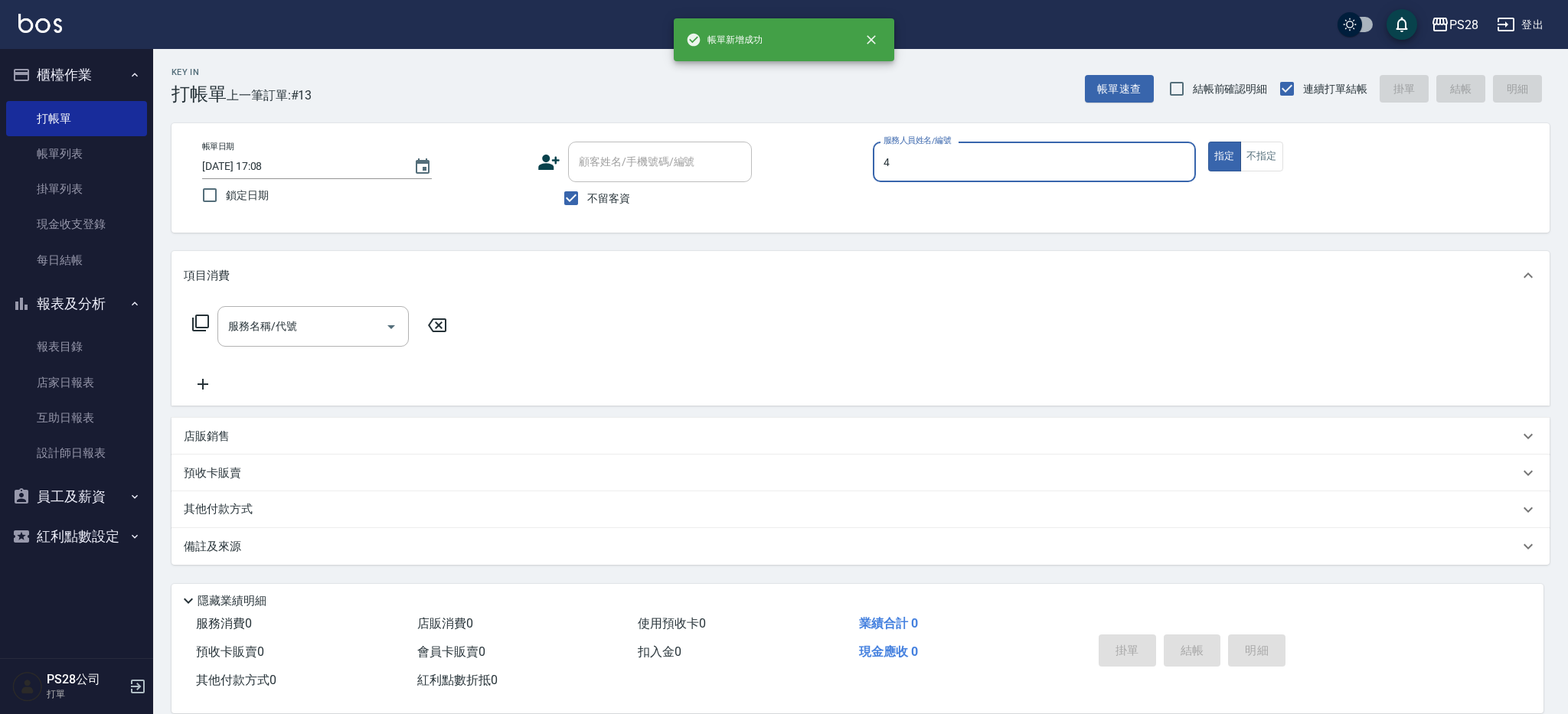
type input "4"
type button "true"
type input "NITA-4"
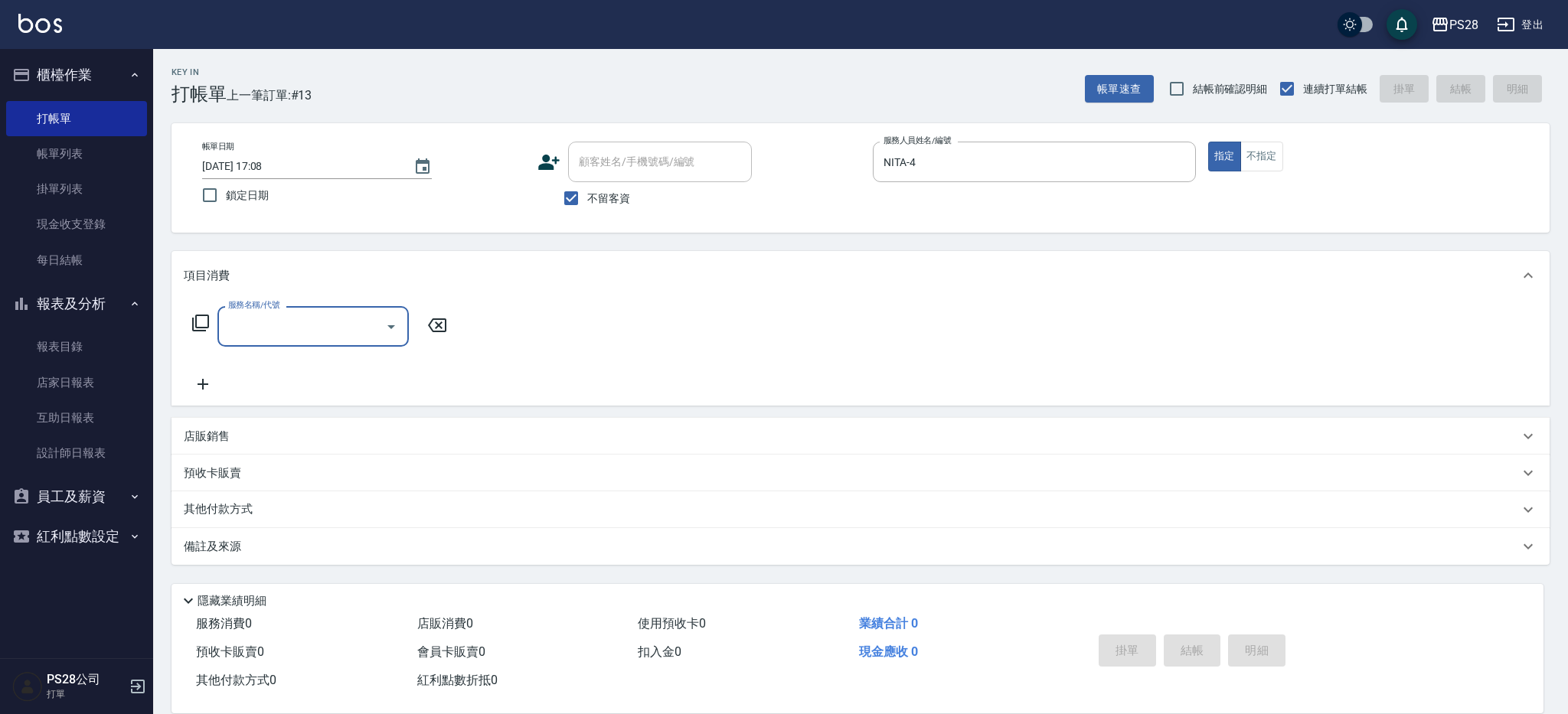
drag, startPoint x: 1261, startPoint y: 166, endPoint x: 972, endPoint y: 182, distance: 289.4
click at [1261, 166] on button "不指定" at bounding box center [1262, 156] width 43 height 29
click at [300, 326] on input "服務名稱/代號" at bounding box center [302, 326] width 155 height 26
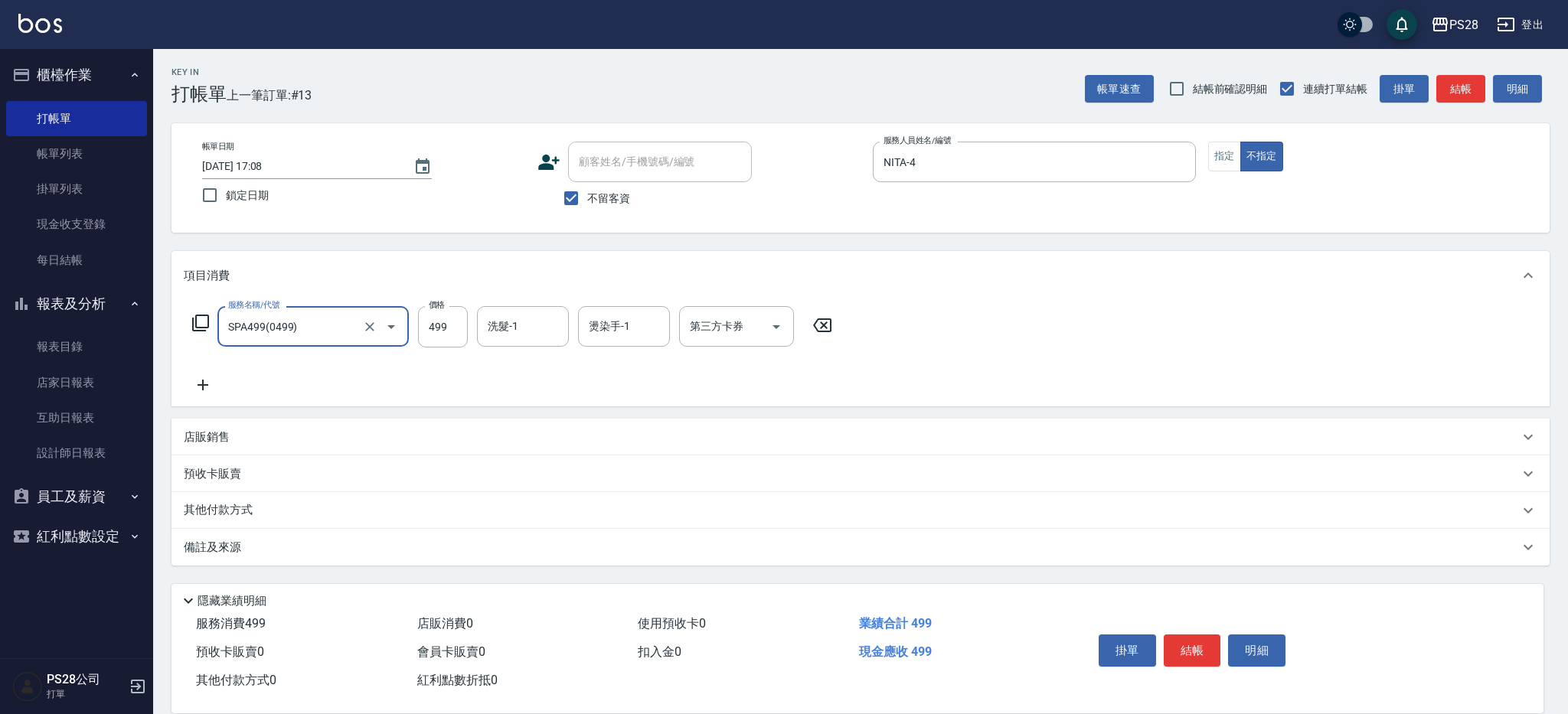
type input "SPA499(0499)"
type input "15-15"
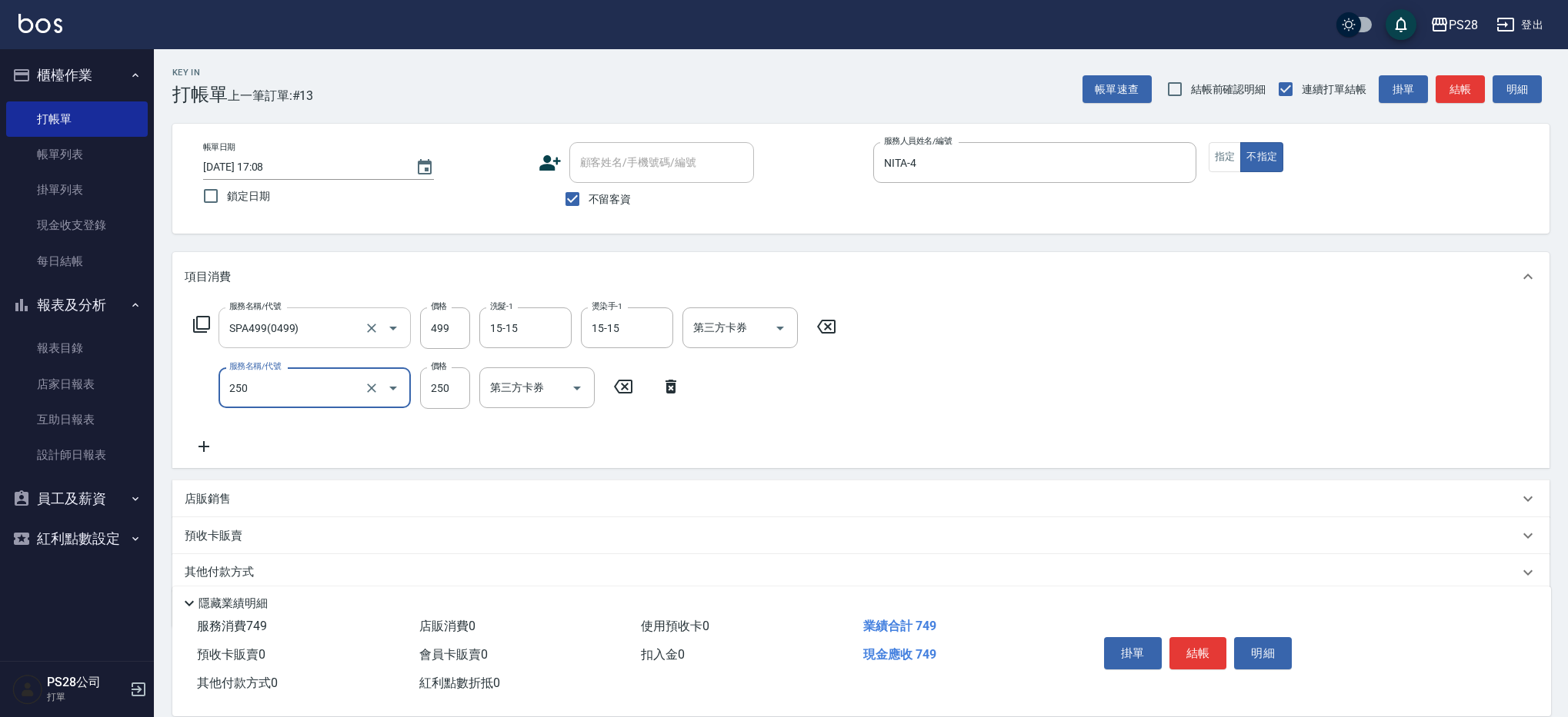
type input "單剪(250)"
type input "149"
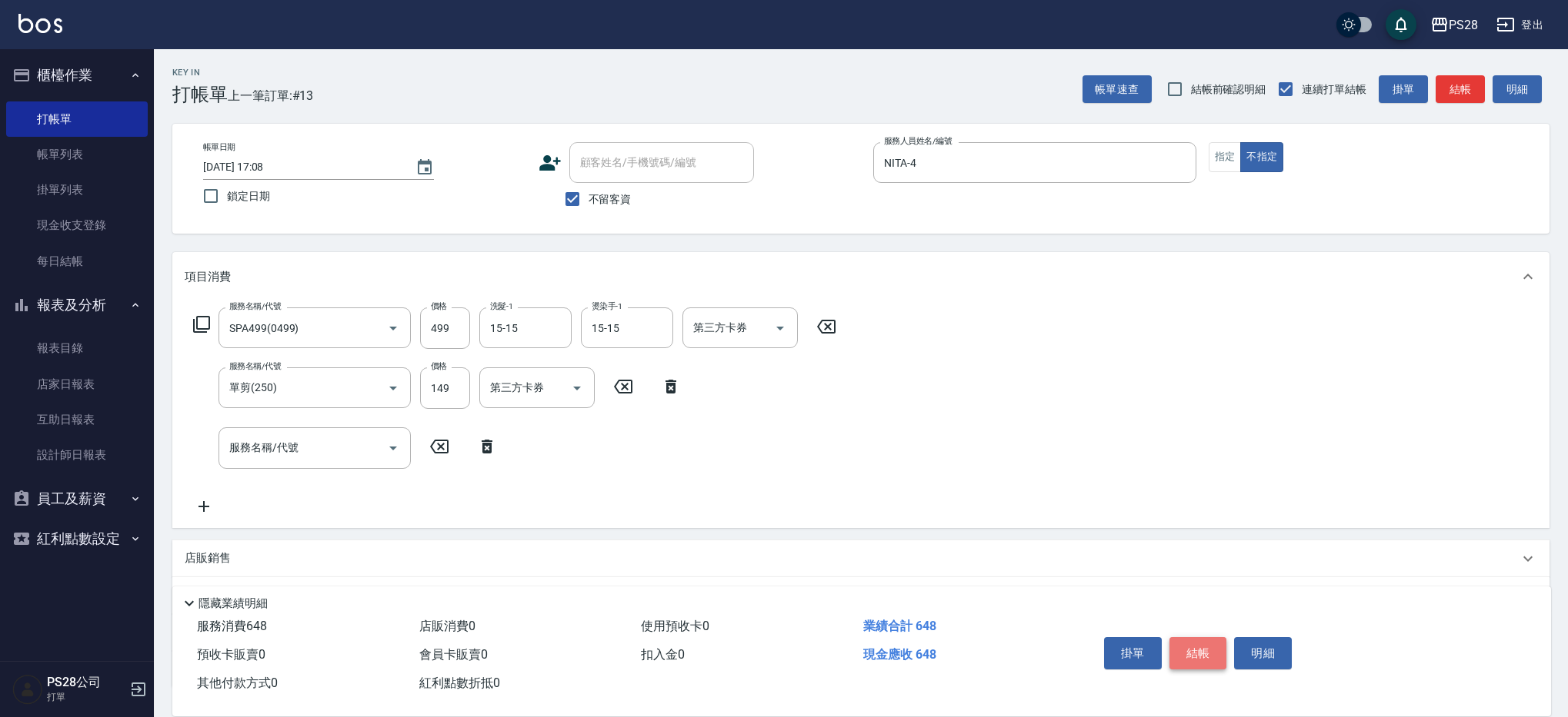
click at [1200, 656] on button "結帳" at bounding box center [1197, 653] width 58 height 33
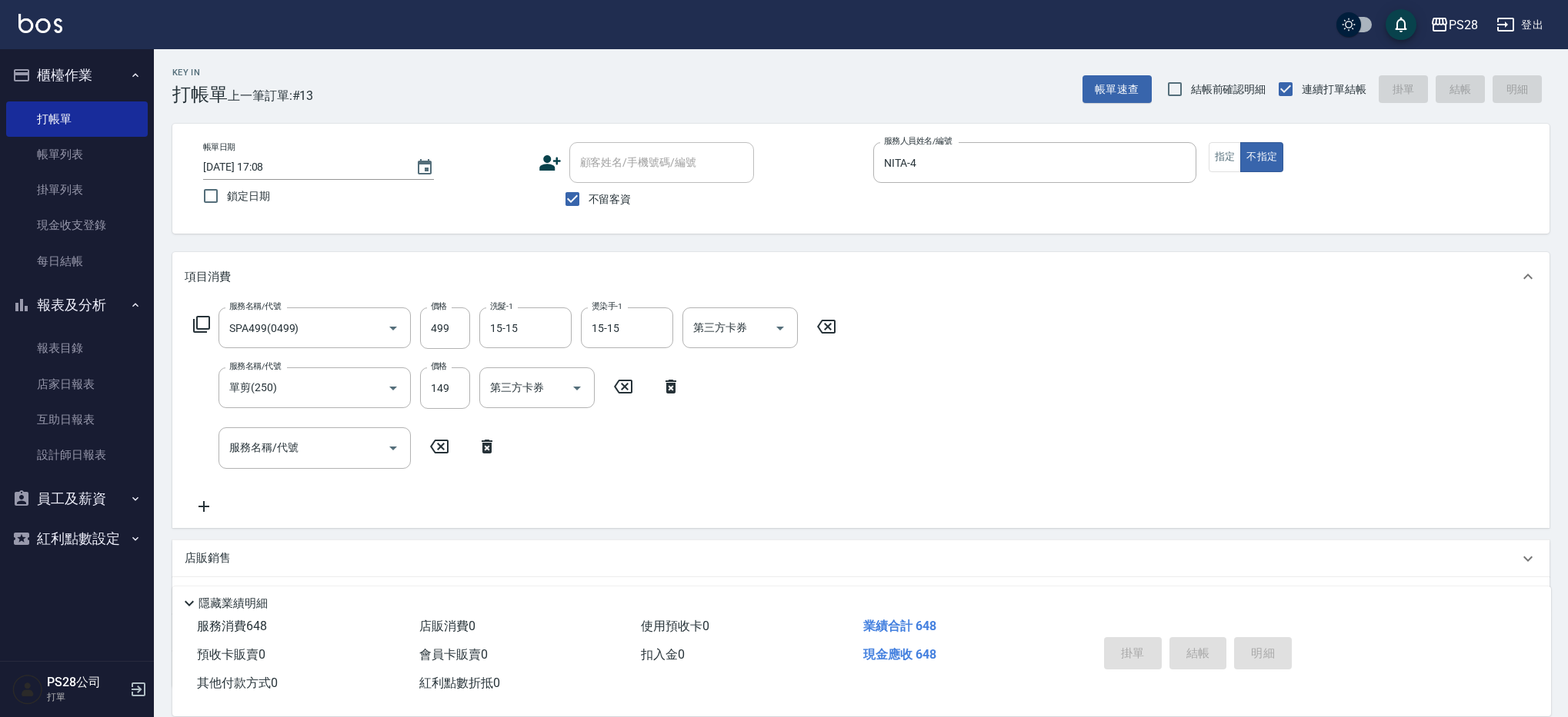
type input "[DATE] 17:09"
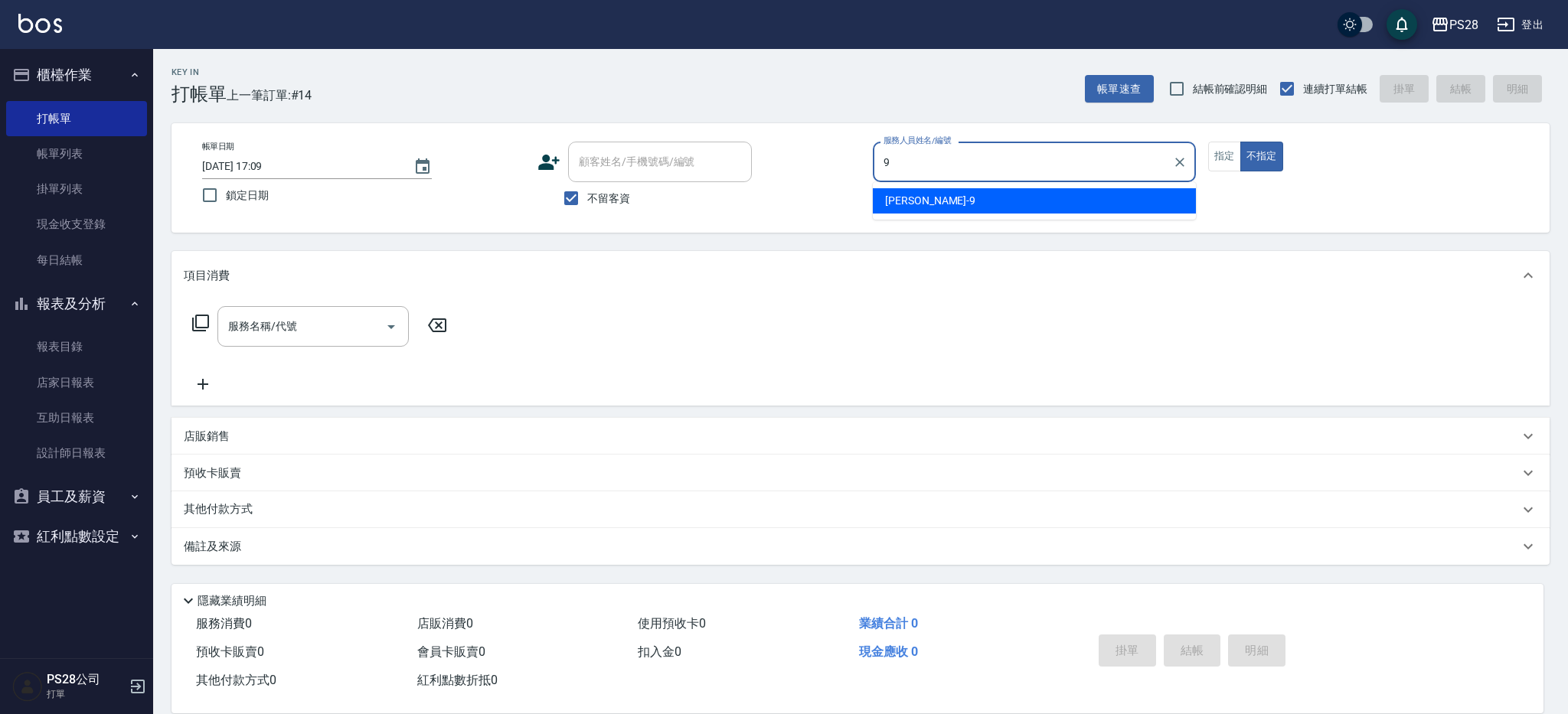
type input "Sandy-9"
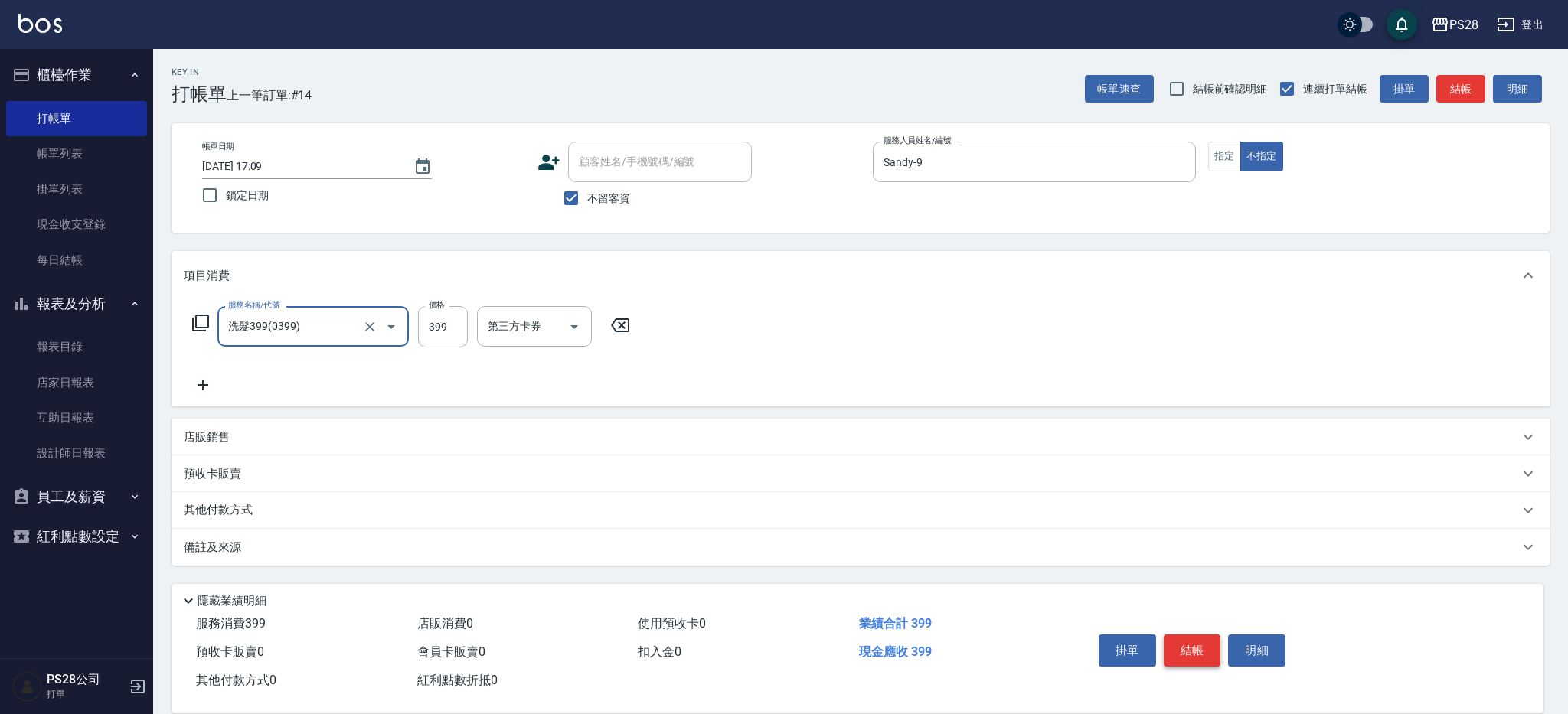
type input "洗髮399(0399)"
type input "15-15"
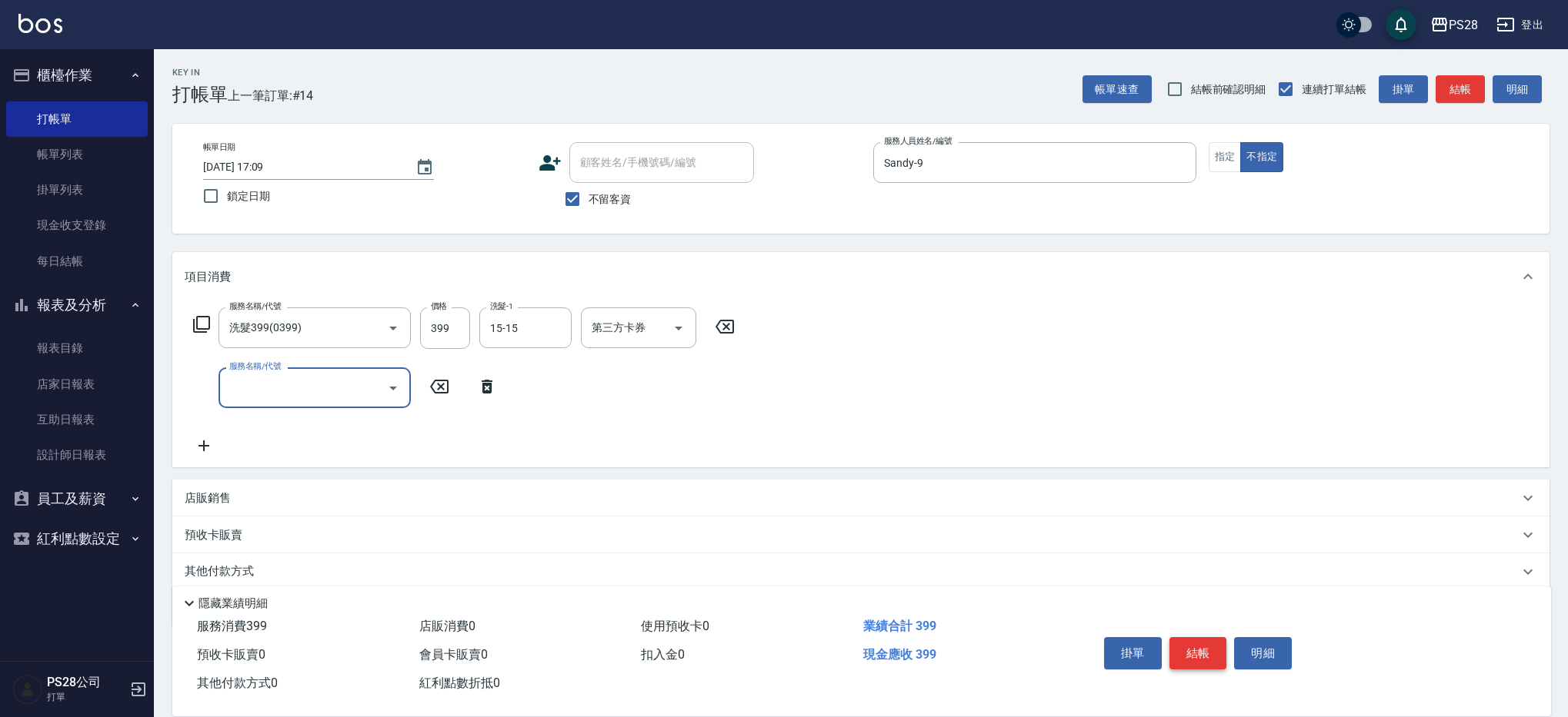
click at [1201, 656] on button "結帳" at bounding box center [1197, 653] width 58 height 33
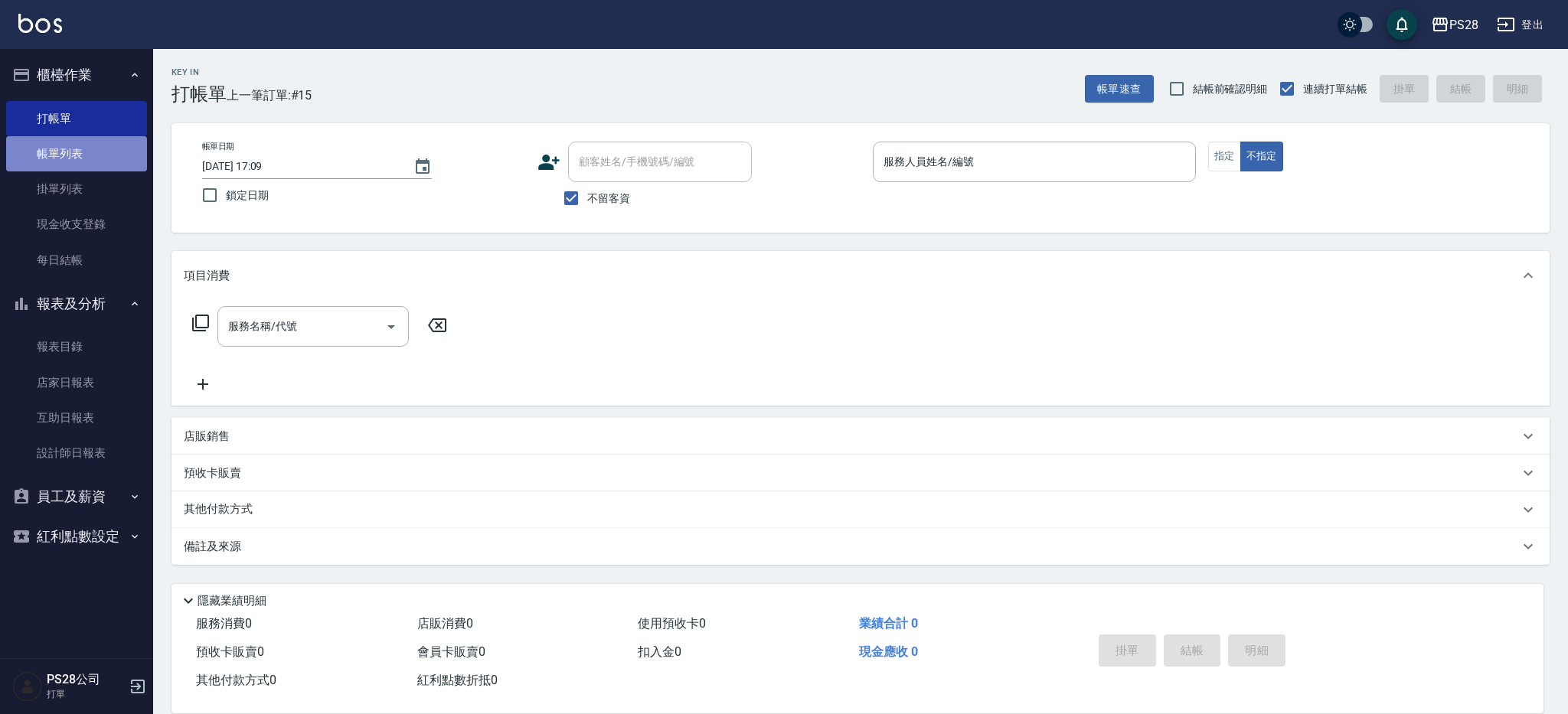
click at [61, 145] on link "帳單列表" at bounding box center [77, 154] width 141 height 35
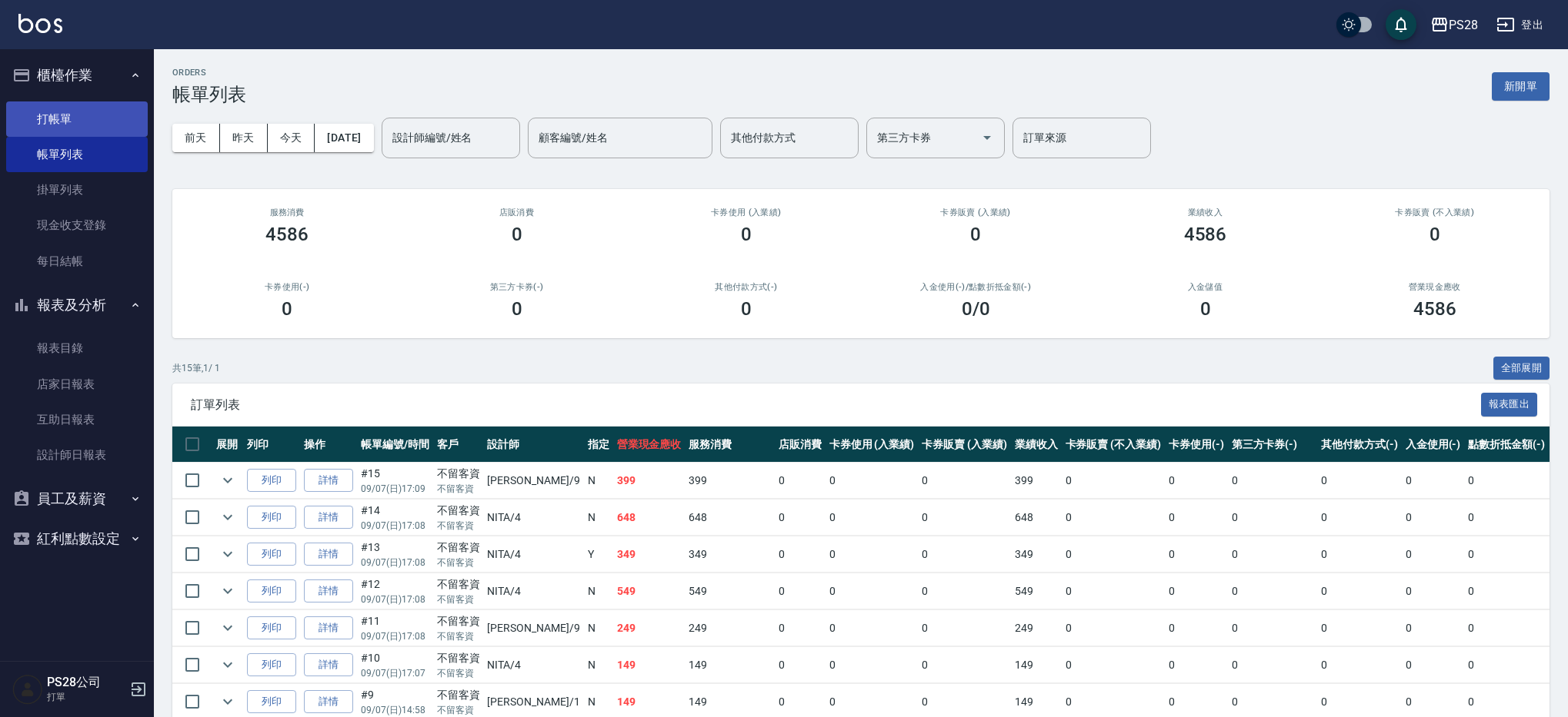
click at [61, 119] on link "打帳單" at bounding box center [77, 119] width 142 height 35
